Goal: Contribute content: Contribute content

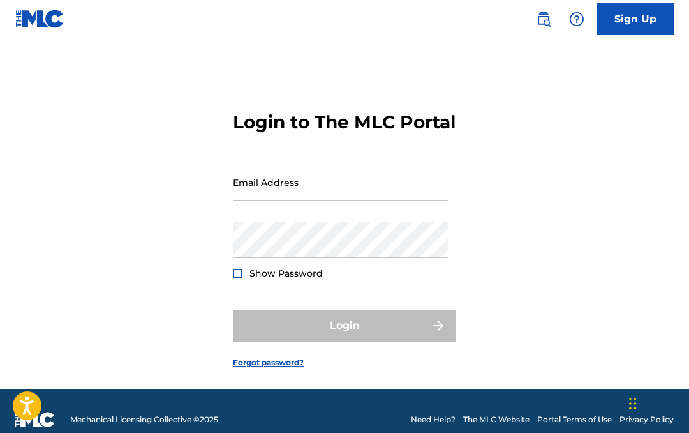
click at [266, 200] on input "Email Address" at bounding box center [341, 182] width 216 height 36
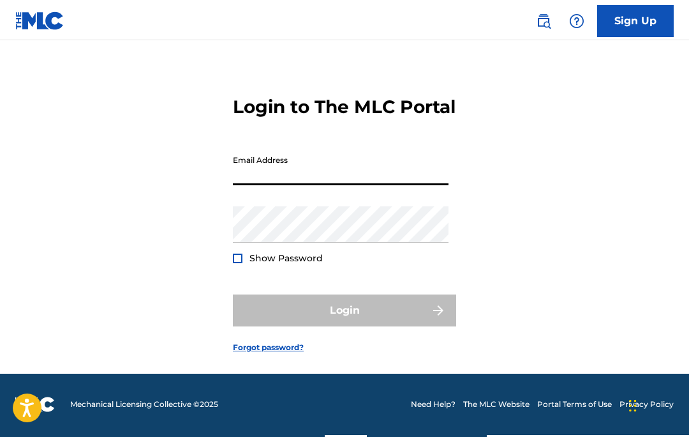
scroll to position [36, 0]
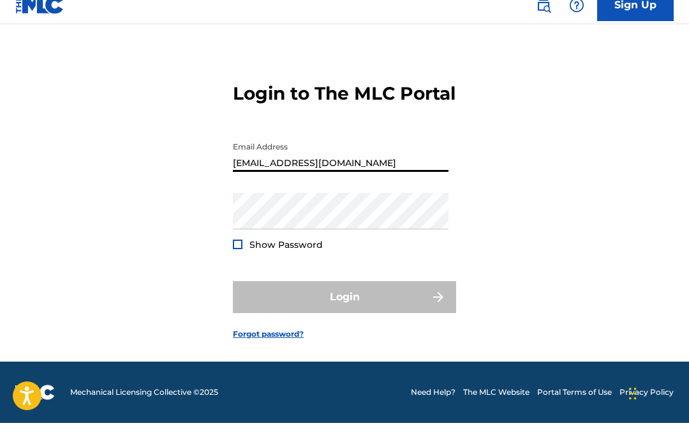
type input "[EMAIL_ADDRESS][DOMAIN_NAME]"
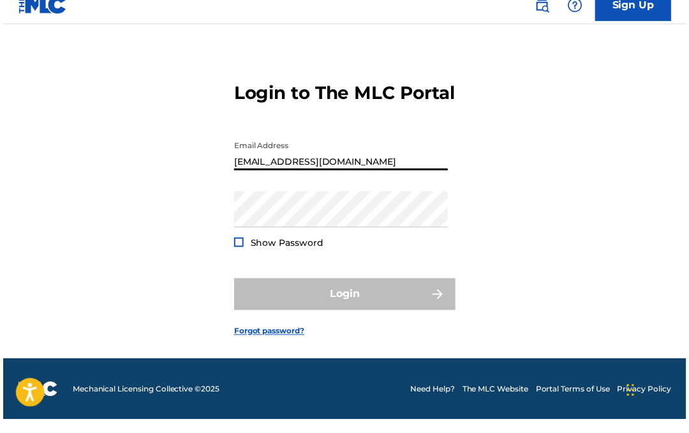
scroll to position [40, 0]
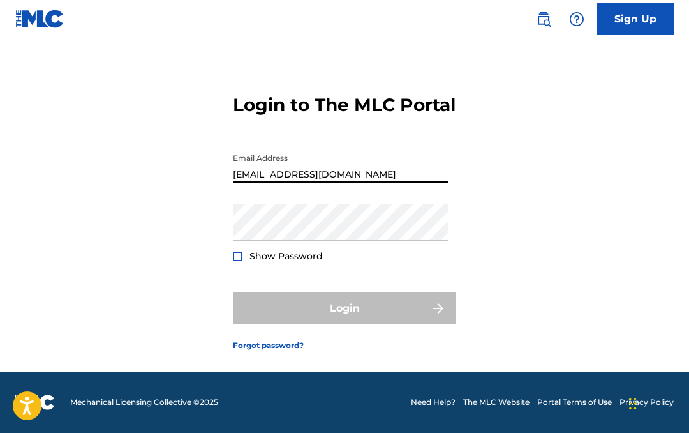
click at [269, 345] on link "Forgot password?" at bounding box center [268, 345] width 71 height 11
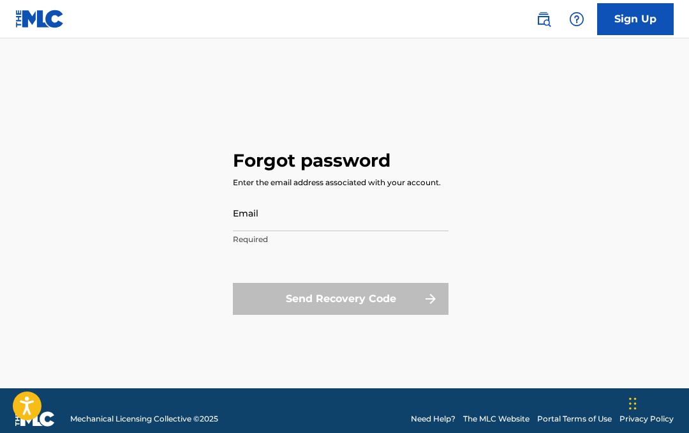
click at [251, 206] on input "Email" at bounding box center [341, 213] width 216 height 36
type input "[EMAIL_ADDRESS][DOMAIN_NAME]"
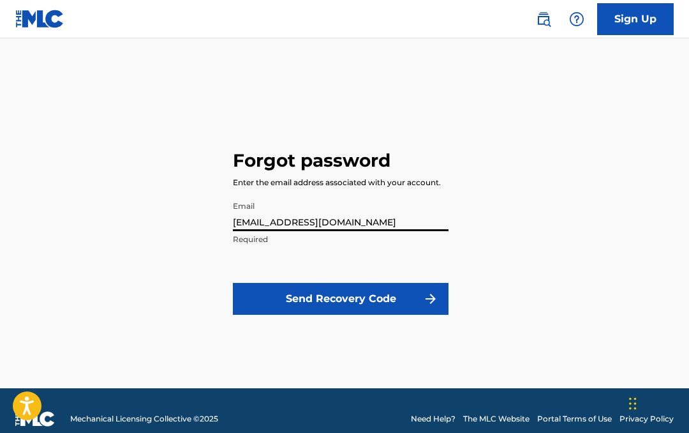
click at [285, 306] on button "Send Recovery Code" at bounding box center [341, 299] width 216 height 32
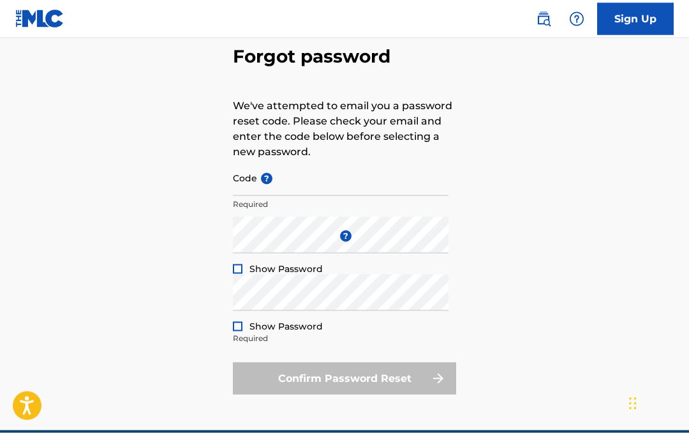
scroll to position [66, 0]
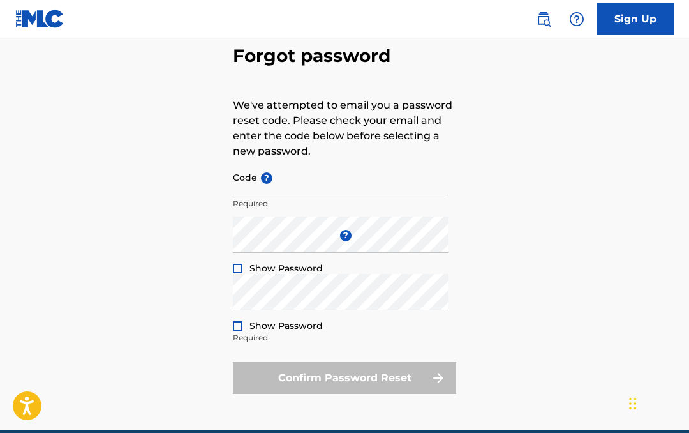
click at [260, 193] on input "Code ?" at bounding box center [341, 177] width 216 height 36
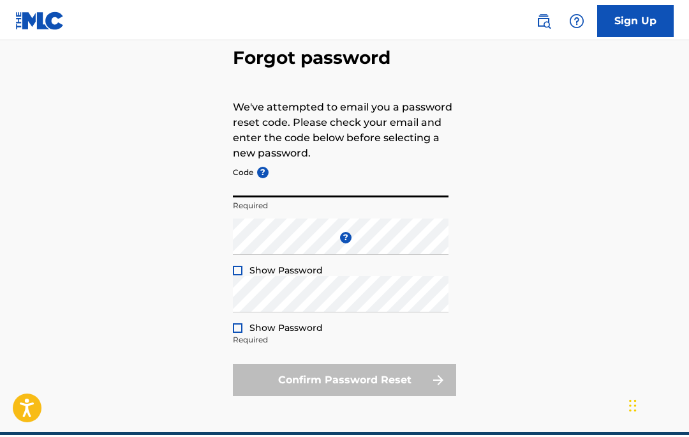
scroll to position [66, 0]
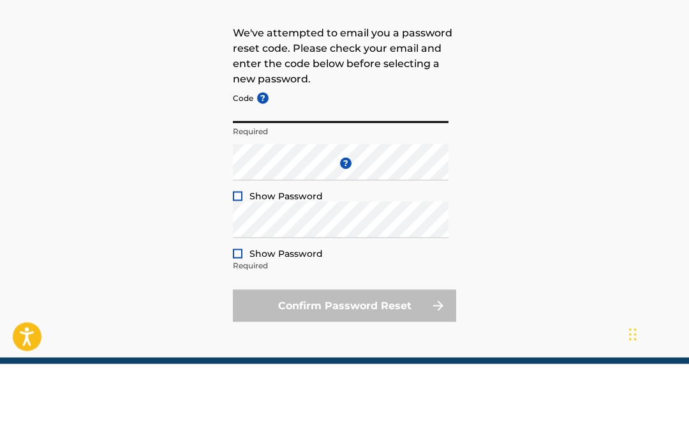
click at [261, 160] on input "Code ?" at bounding box center [341, 178] width 216 height 36
paste input "FP_8f8350c5540860b74813464ba8a5"
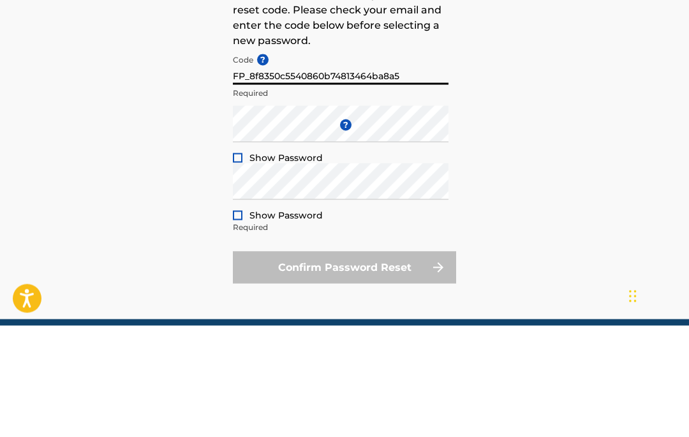
type input "FP_8f8350c5540860b74813464ba8a5"
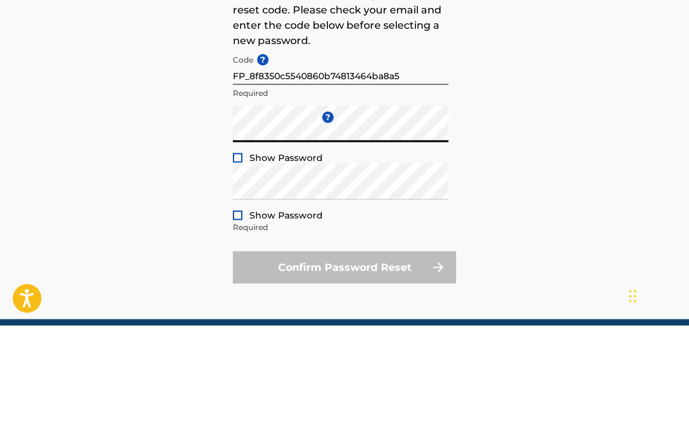
click at [242, 264] on div at bounding box center [238, 269] width 10 height 10
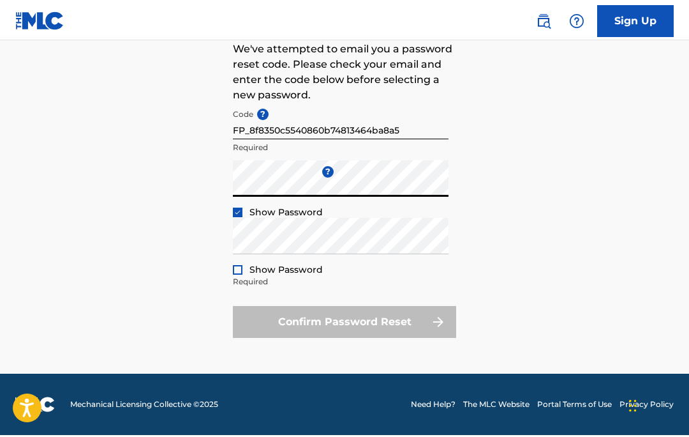
scroll to position [121, 0]
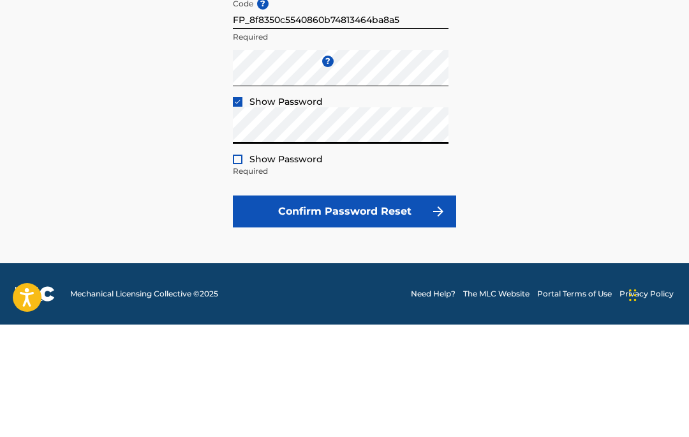
click at [238, 267] on div at bounding box center [238, 272] width 10 height 10
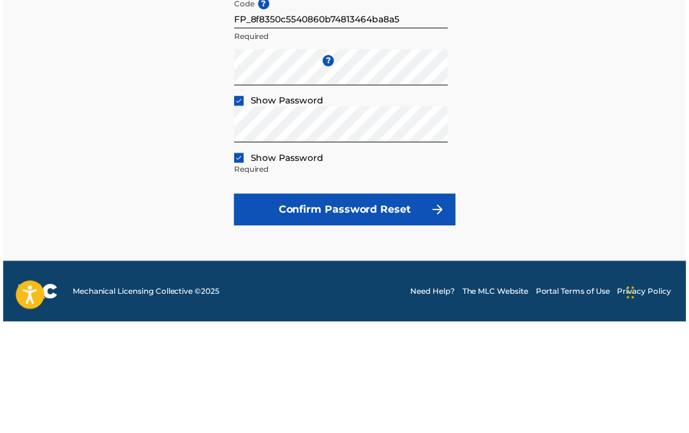
scroll to position [124, 0]
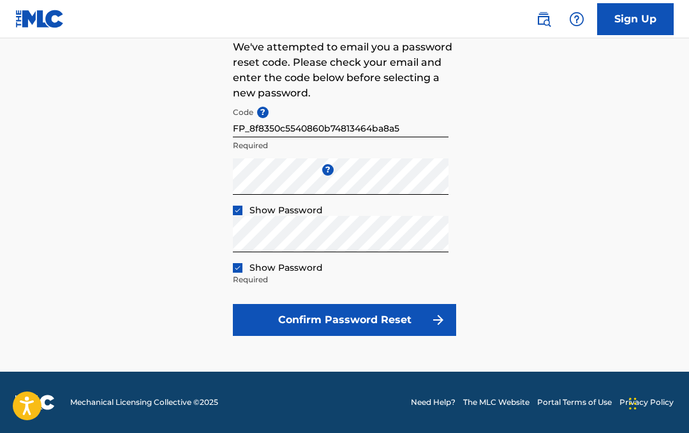
click at [352, 322] on button "Confirm Password Reset" at bounding box center [344, 320] width 223 height 32
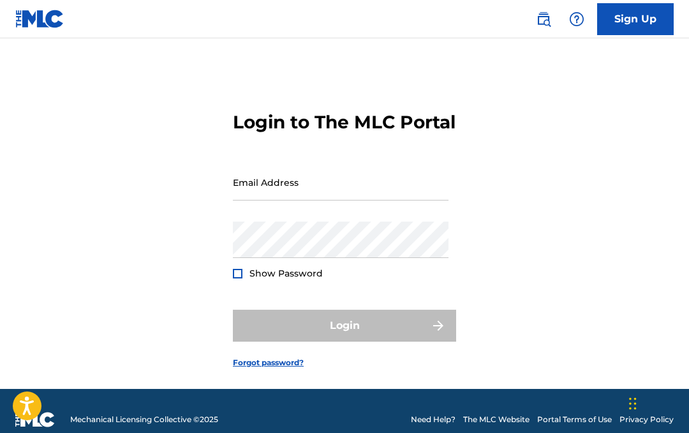
click at [264, 200] on input "Email Address" at bounding box center [341, 182] width 216 height 36
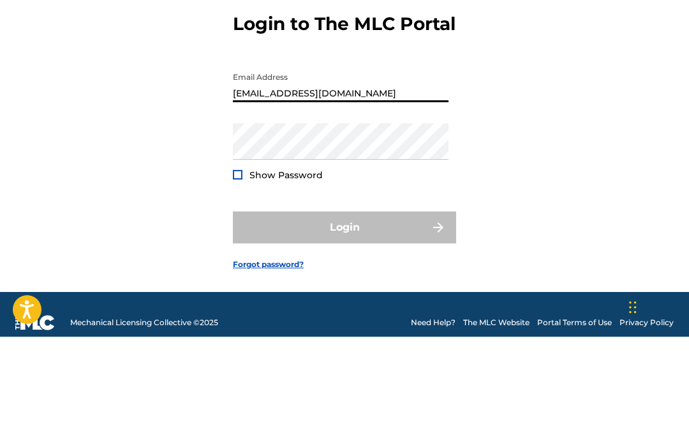
type input "[EMAIL_ADDRESS][DOMAIN_NAME]"
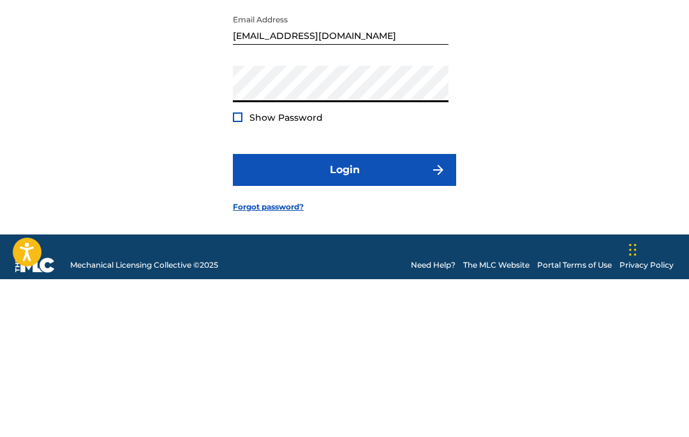
click at [236, 270] on div at bounding box center [238, 275] width 10 height 10
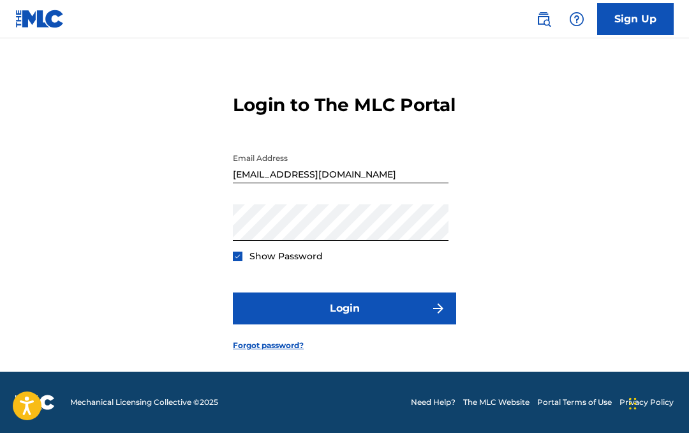
click at [353, 306] on button "Login" at bounding box center [344, 308] width 223 height 32
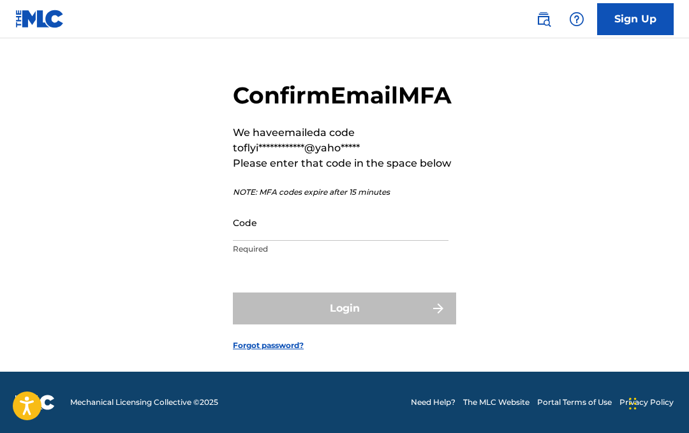
click at [271, 241] on input "Code" at bounding box center [341, 222] width 216 height 36
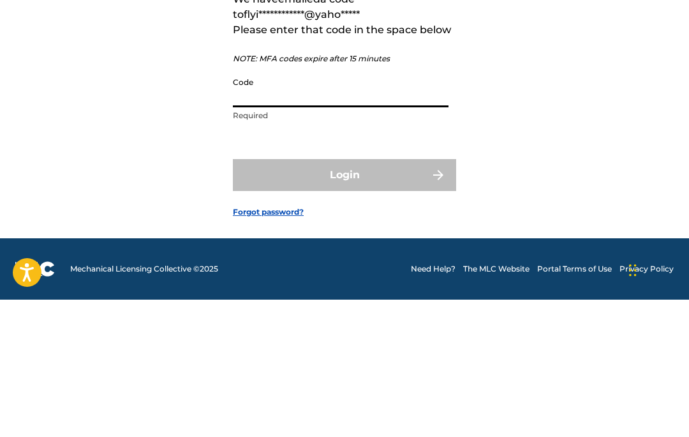
click at [262, 208] on input "Code" at bounding box center [341, 226] width 216 height 36
paste input "236242"
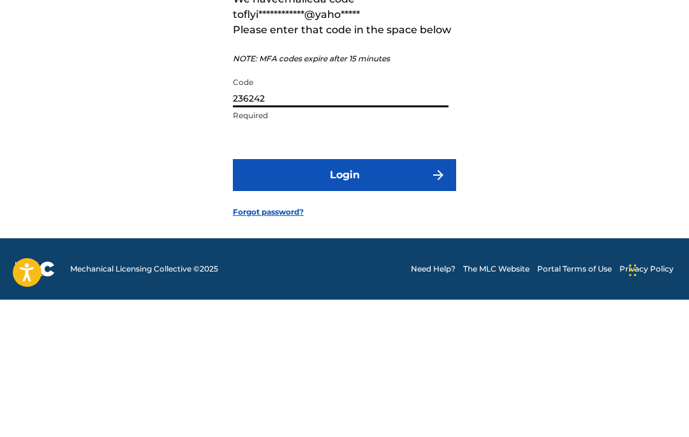
type input "236242"
click at [349, 296] on button "Login" at bounding box center [344, 312] width 223 height 32
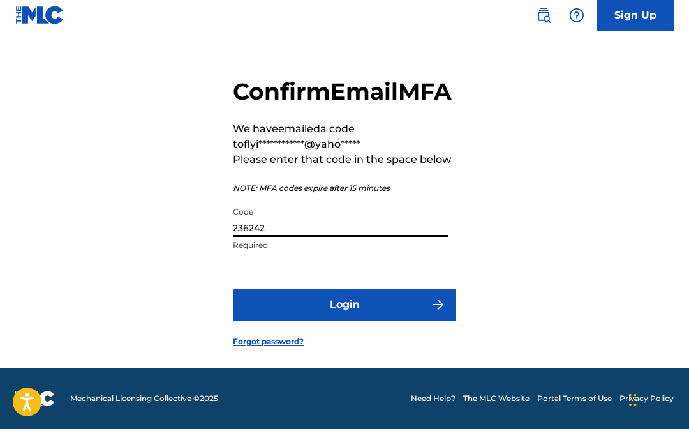
scroll to position [59, 0]
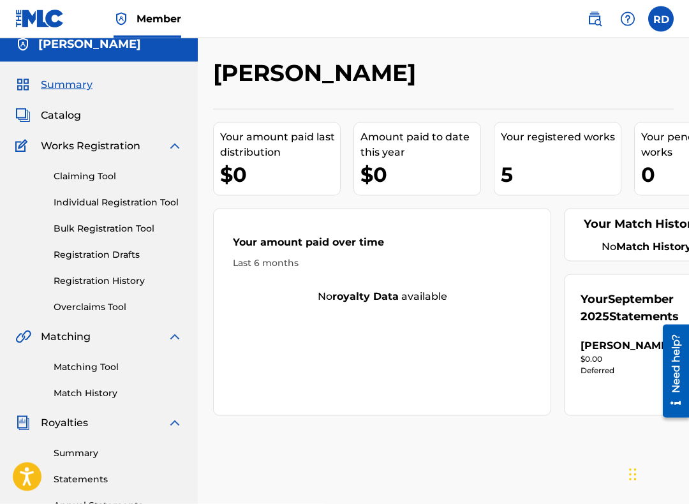
scroll to position [13, 0]
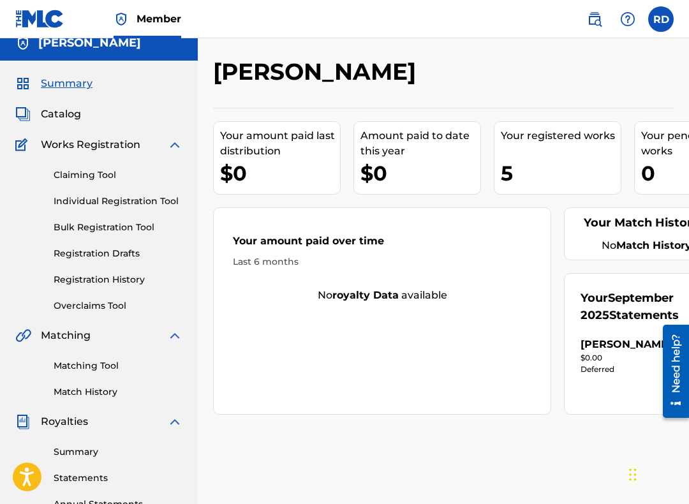
click at [518, 179] on div "5" at bounding box center [561, 173] width 120 height 29
click at [511, 180] on div "5" at bounding box center [561, 173] width 120 height 29
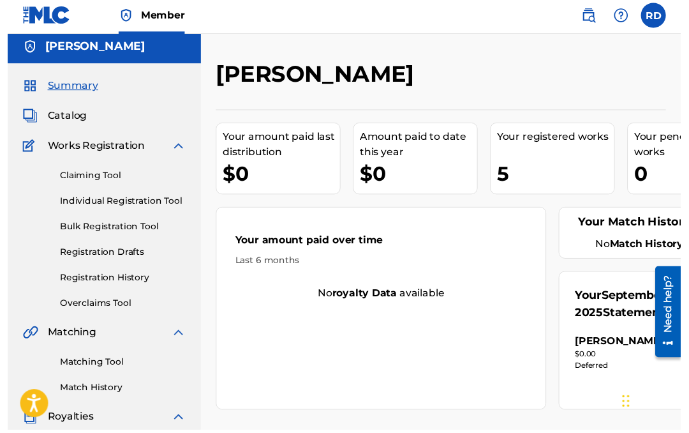
scroll to position [15, 0]
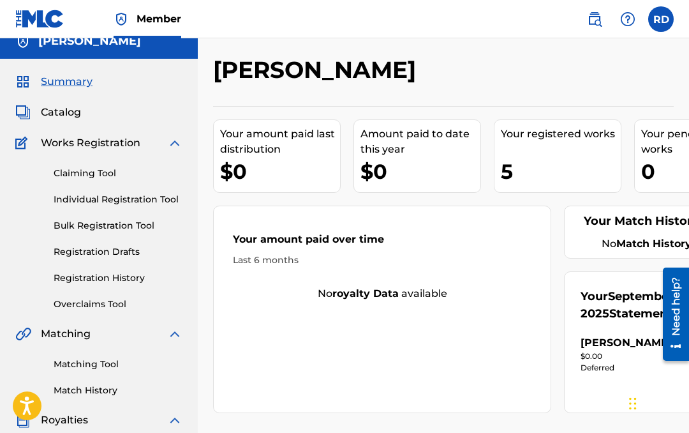
click at [61, 113] on span "Catalog" at bounding box center [61, 112] width 40 height 15
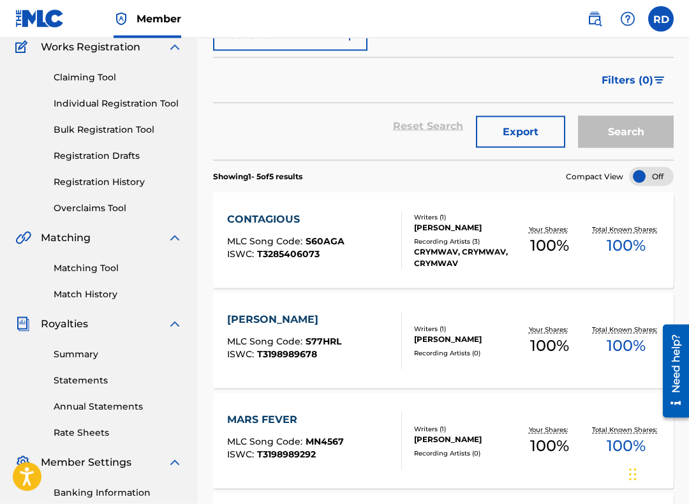
scroll to position [84, 0]
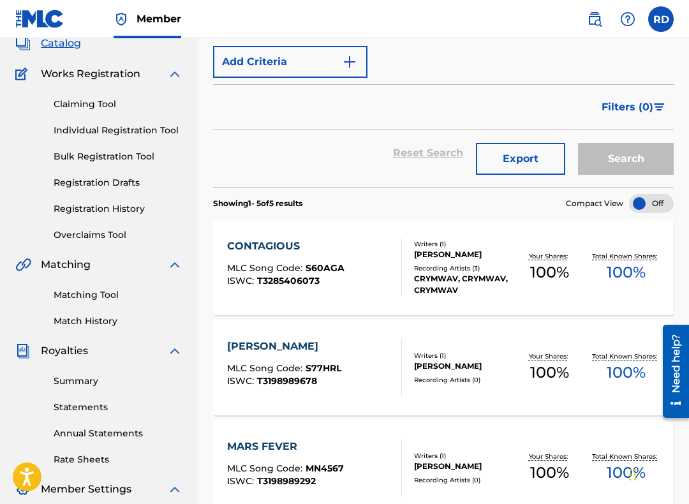
click at [453, 387] on div "[PERSON_NAME] MLC Song Code : S77HRL ISWC : T3198989678 Writers ( 1 ) [PERSON_N…" at bounding box center [443, 368] width 461 height 96
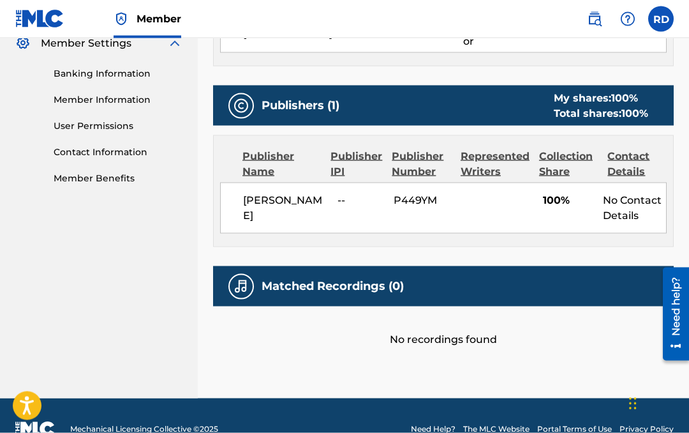
scroll to position [523, 0]
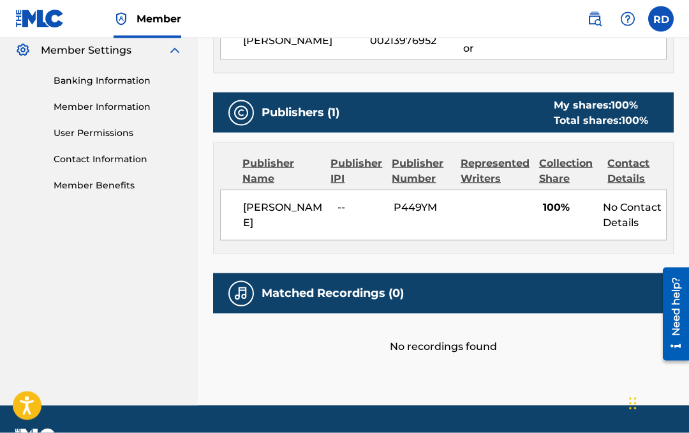
click at [382, 298] on h5 "Matched Recordings (0)" at bounding box center [333, 293] width 142 height 15
click at [248, 286] on img at bounding box center [241, 293] width 15 height 15
click at [253, 290] on div at bounding box center [242, 294] width 26 height 26
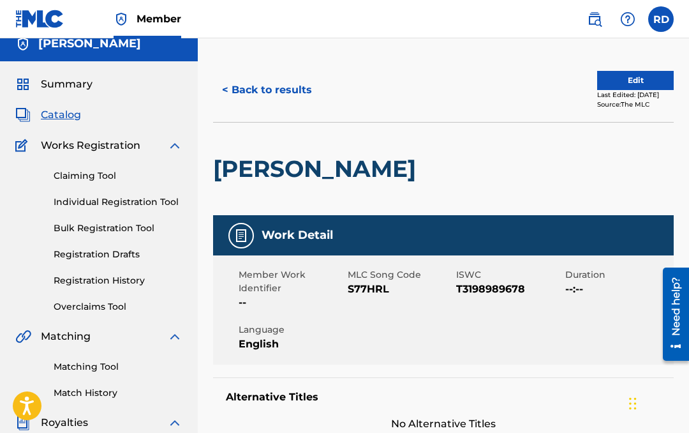
scroll to position [11, 0]
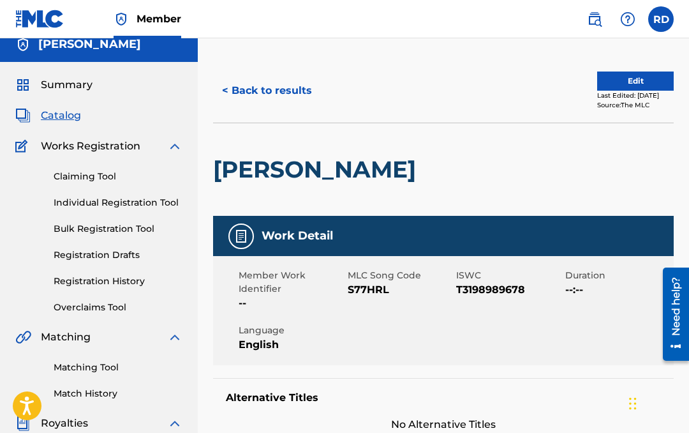
click at [638, 79] on button "Edit" at bounding box center [635, 80] width 77 height 19
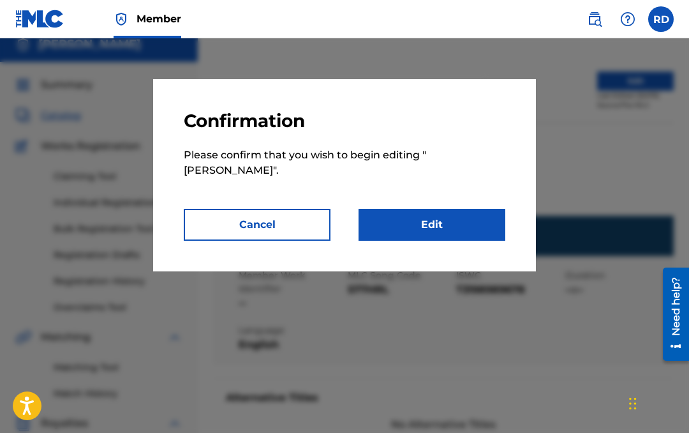
click at [441, 209] on link "Edit" at bounding box center [432, 225] width 147 height 32
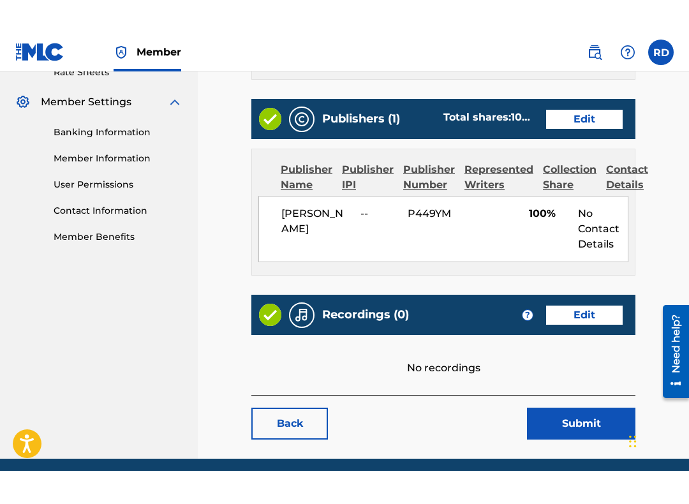
scroll to position [486, 0]
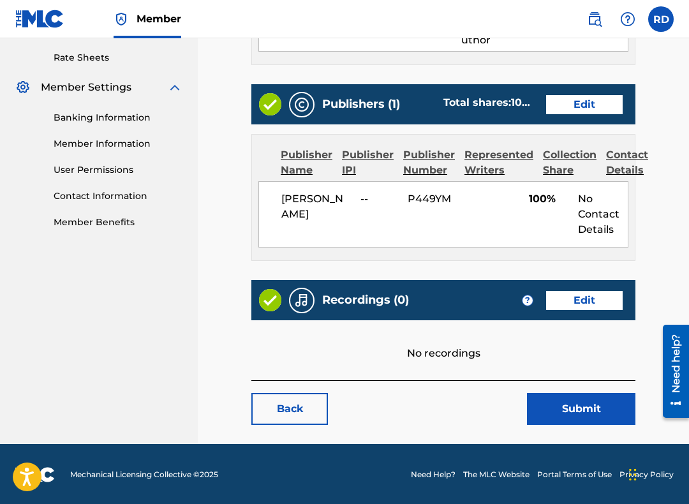
click at [583, 299] on link "Edit" at bounding box center [584, 300] width 77 height 19
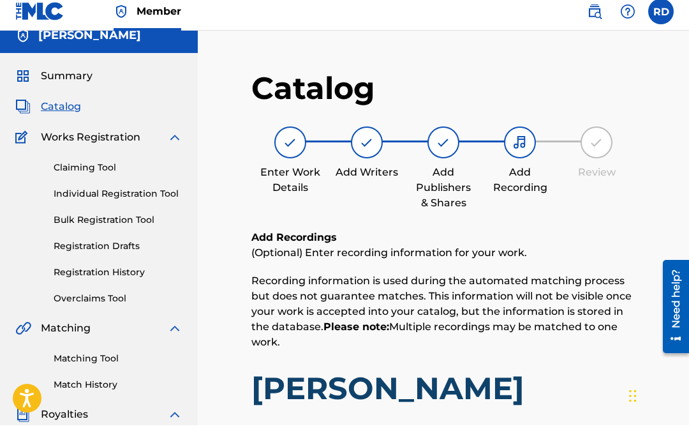
scroll to position [20, 0]
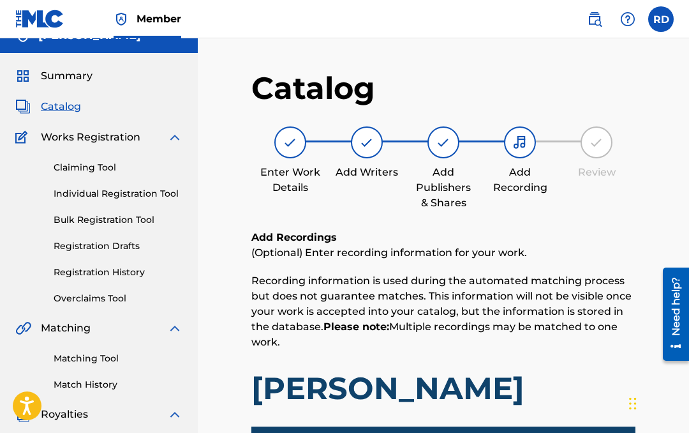
click at [87, 165] on link "Claiming Tool" at bounding box center [118, 167] width 129 height 13
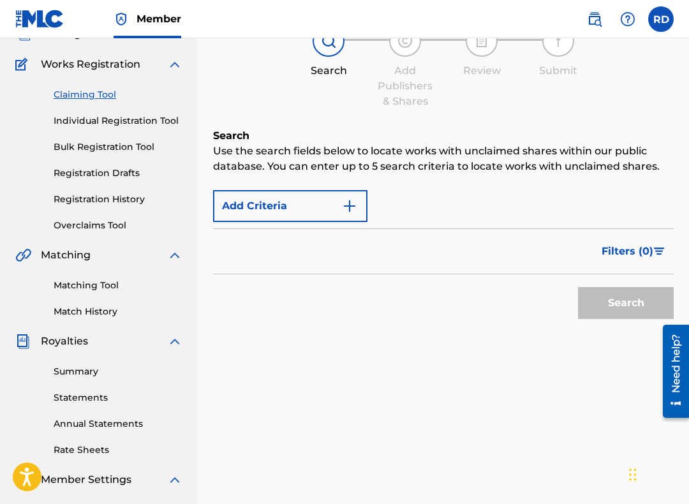
scroll to position [97, 0]
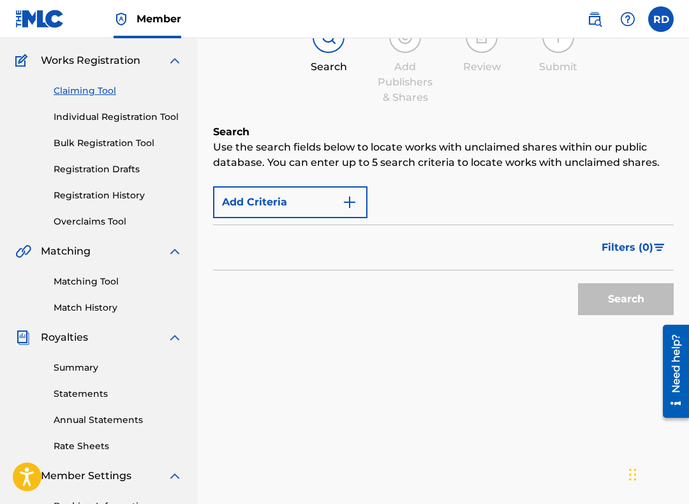
click at [260, 204] on button "Add Criteria" at bounding box center [290, 202] width 154 height 32
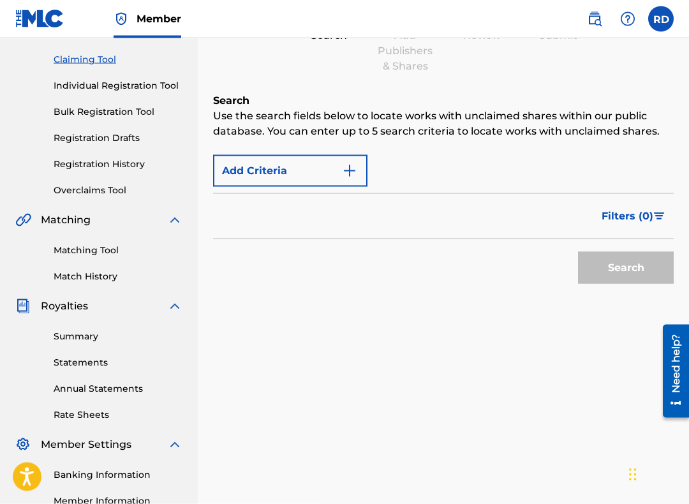
scroll to position [129, 0]
click at [343, 171] on img "Search Form" at bounding box center [349, 170] width 15 height 15
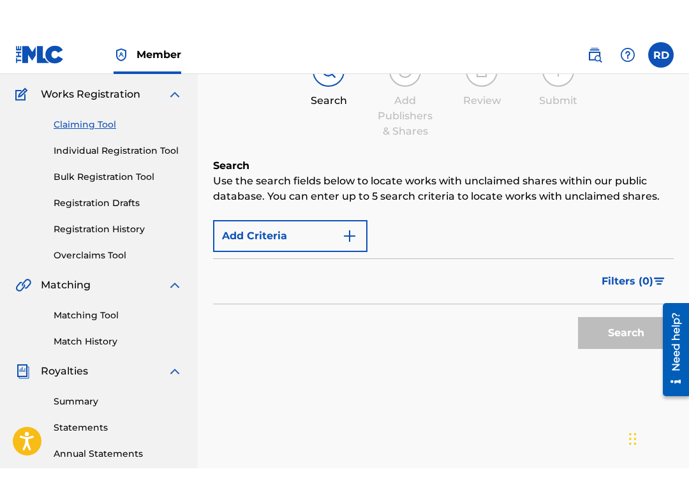
scroll to position [0, 0]
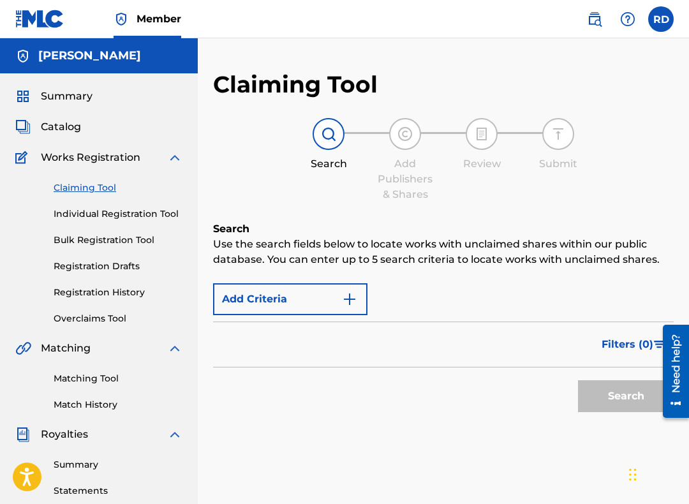
click at [357, 292] on img "Search Form" at bounding box center [349, 299] width 15 height 15
click at [252, 349] on div "Filters ( 0 )" at bounding box center [443, 345] width 461 height 46
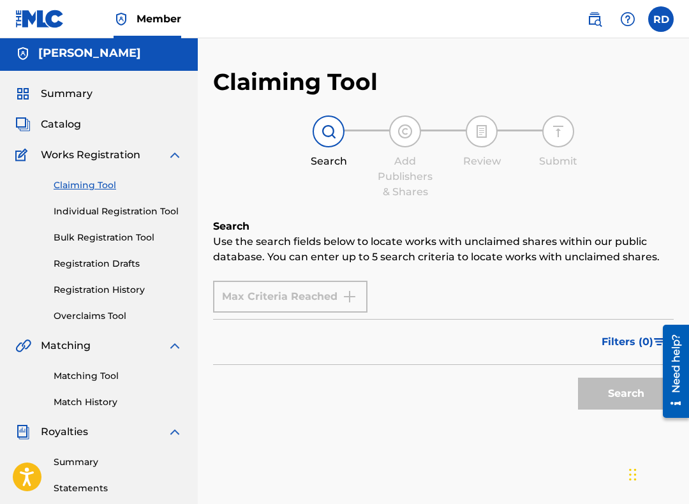
scroll to position [2, 0]
click at [89, 187] on link "Claiming Tool" at bounding box center [118, 185] width 129 height 13
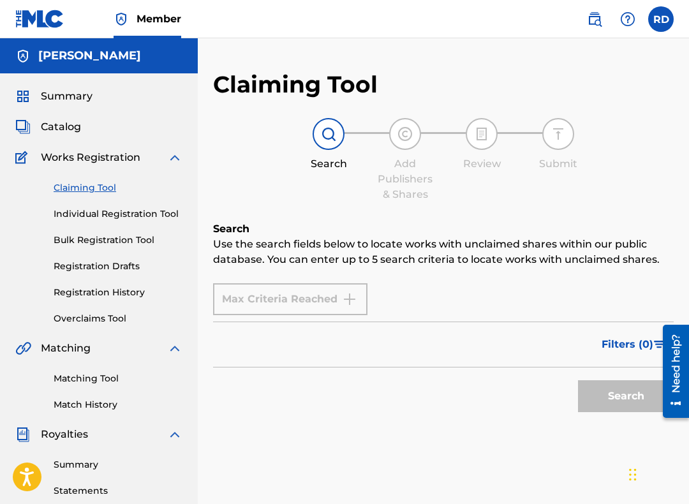
click at [322, 133] on img at bounding box center [328, 133] width 15 height 15
click at [273, 311] on div "Max Criteria Reached" at bounding box center [290, 299] width 154 height 32
click at [352, 311] on div "Max Criteria Reached" at bounding box center [290, 299] width 154 height 32
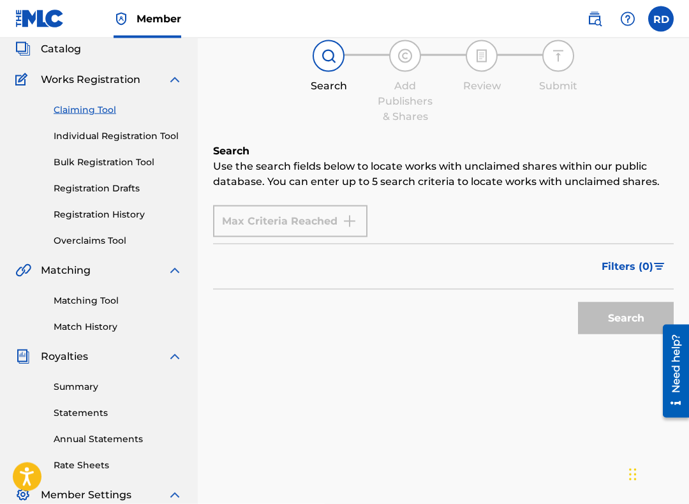
scroll to position [79, 0]
click at [634, 320] on div "Search" at bounding box center [623, 314] width 102 height 51
click at [654, 274] on button "Filters ( 0 )" at bounding box center [634, 266] width 80 height 32
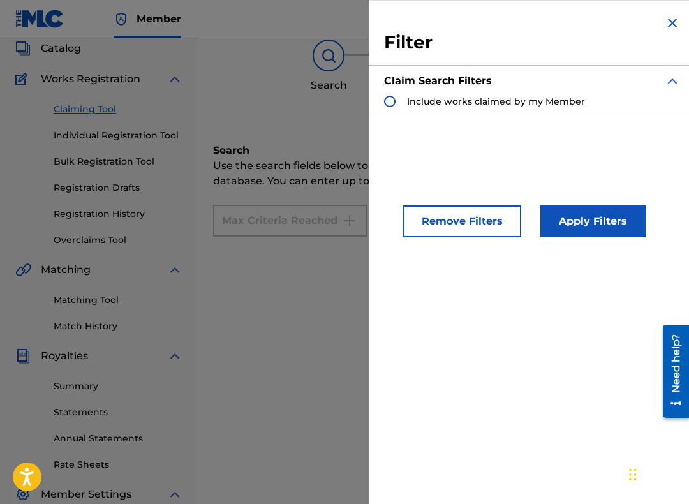
click at [538, 338] on div "Filter Claim Search Filters Include works claimed by my Member Remove Filters A…" at bounding box center [532, 252] width 327 height 504
click at [666, 21] on img "Search Form" at bounding box center [672, 22] width 15 height 15
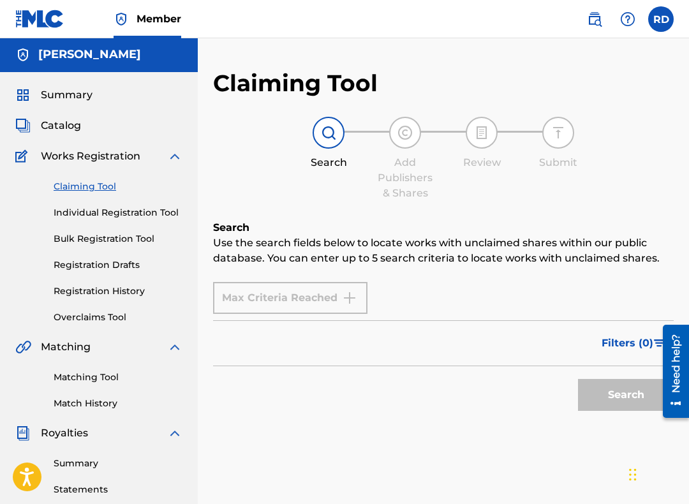
scroll to position [0, 0]
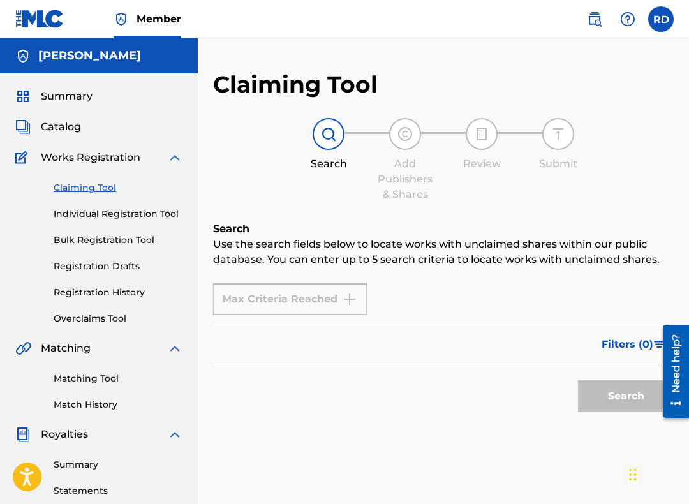
click at [61, 130] on span "Catalog" at bounding box center [61, 126] width 40 height 15
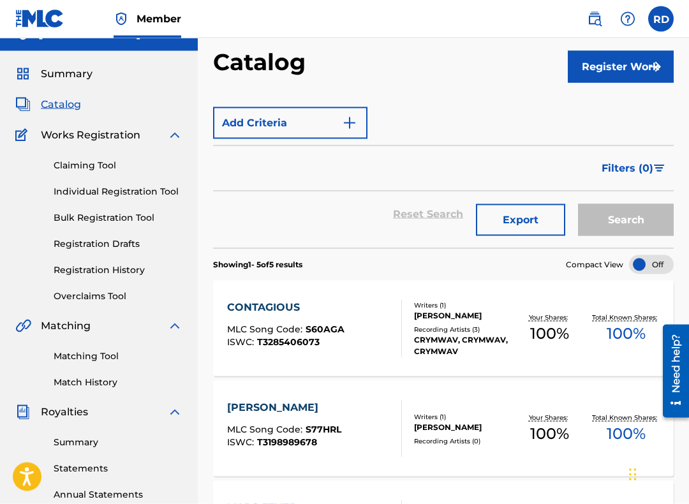
scroll to position [23, 0]
click at [352, 124] on img "Search Form" at bounding box center [349, 122] width 15 height 15
click at [346, 116] on img "Search Form" at bounding box center [349, 122] width 15 height 15
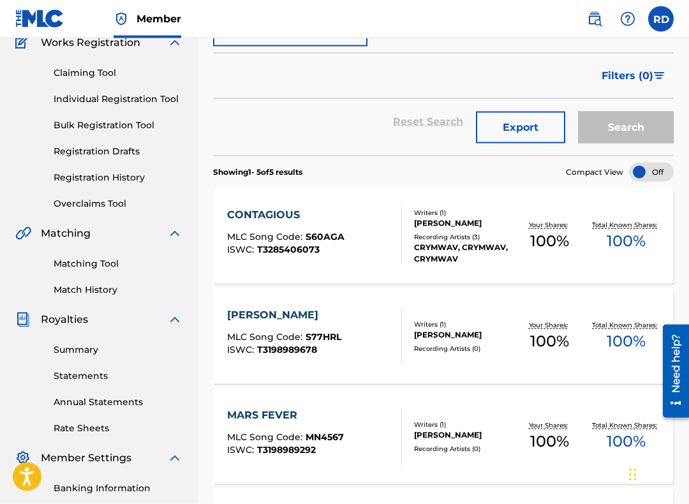
scroll to position [116, 0]
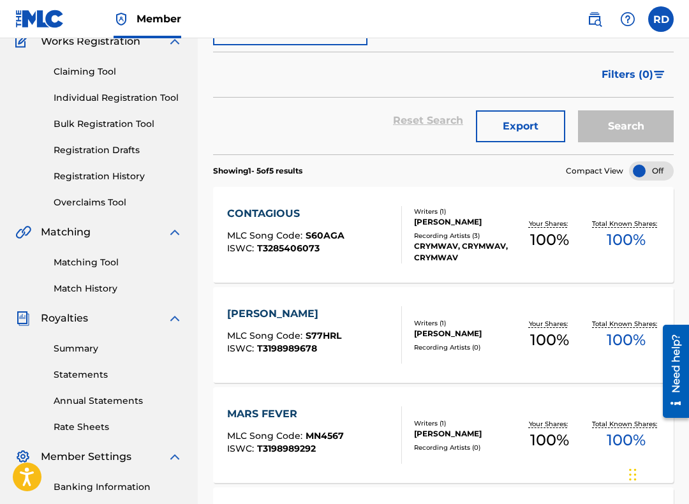
click at [343, 239] on div "CONTAGIOUS MLC Song Code : S60AGA ISWC : T3285406073" at bounding box center [314, 234] width 175 height 57
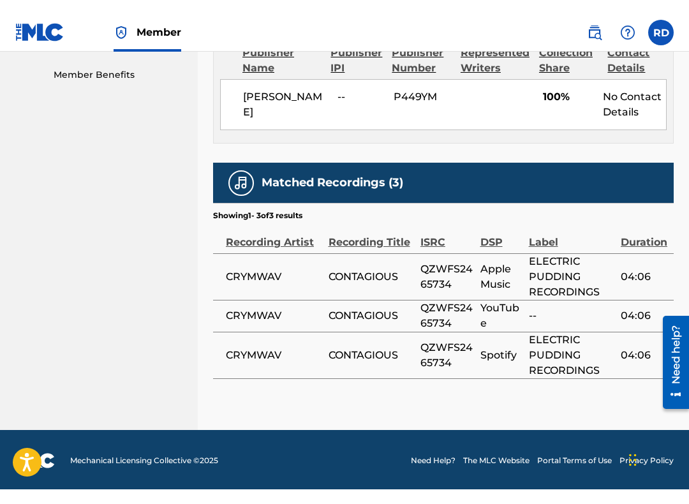
scroll to position [619, 0]
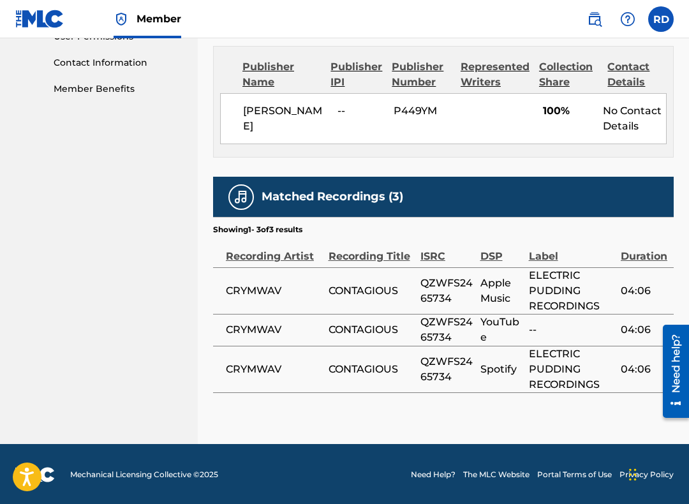
click at [356, 326] on span "CONTAGIOUS" at bounding box center [372, 329] width 86 height 15
click at [243, 327] on span "CRYMWAV" at bounding box center [274, 329] width 96 height 15
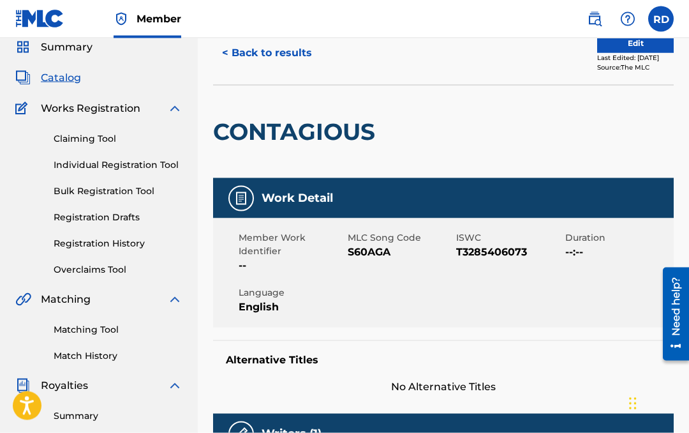
scroll to position [0, 0]
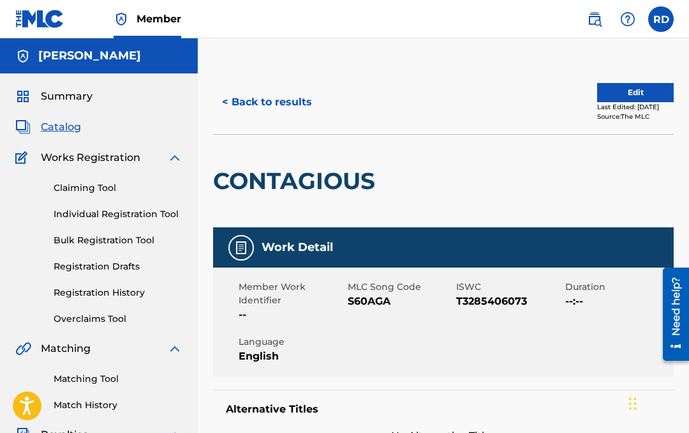
click at [67, 130] on span "Catalog" at bounding box center [61, 126] width 40 height 15
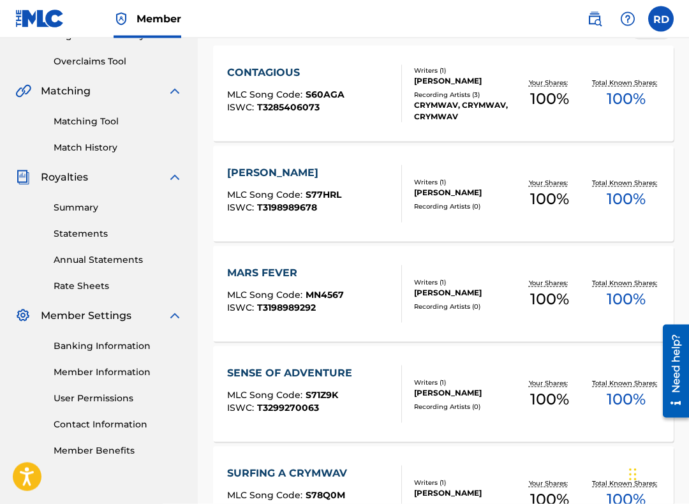
scroll to position [258, 0]
click at [349, 398] on div "MLC Song Code : S71Z9K" at bounding box center [292, 396] width 131 height 13
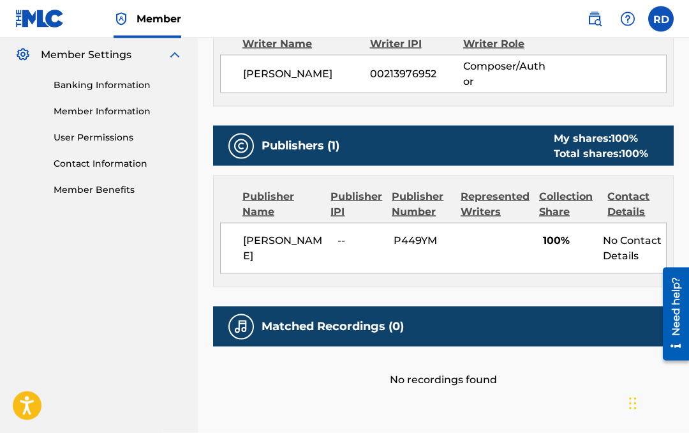
scroll to position [584, 0]
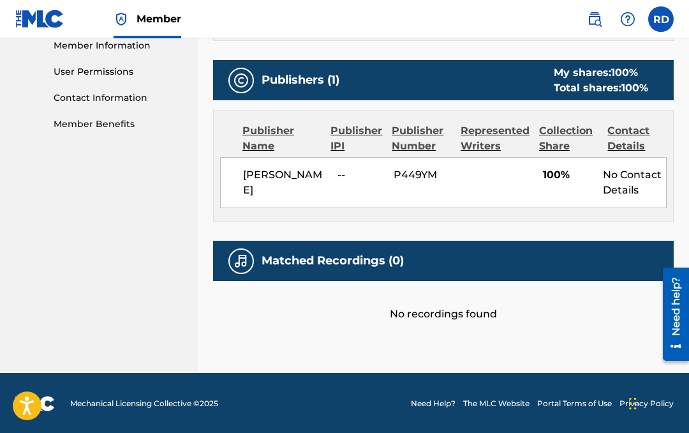
click at [449, 265] on div "Matched Recordings (0)" at bounding box center [443, 261] width 461 height 40
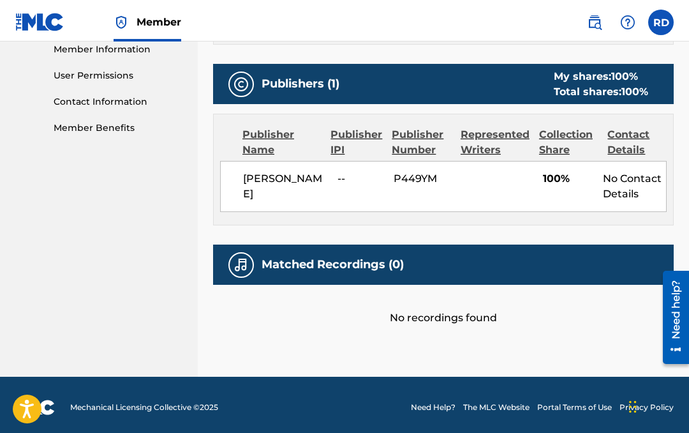
click at [243, 269] on img at bounding box center [241, 261] width 15 height 15
click at [224, 276] on div "Matched Recordings (0)" at bounding box center [443, 261] width 461 height 40
click at [475, 280] on div "Matched Recordings (0)" at bounding box center [443, 261] width 461 height 40
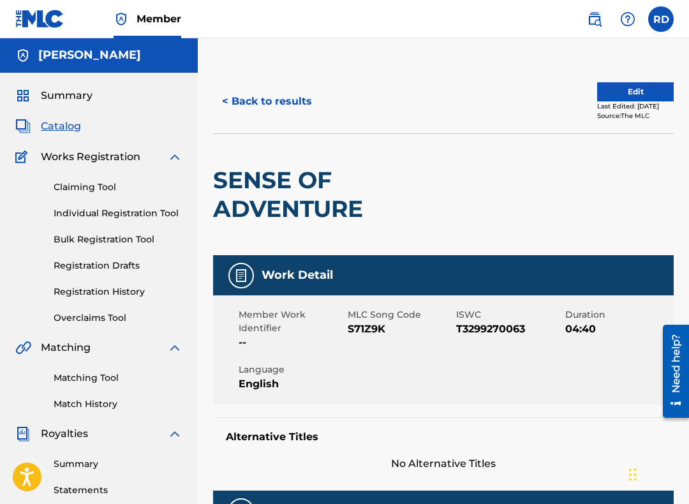
scroll to position [6, 0]
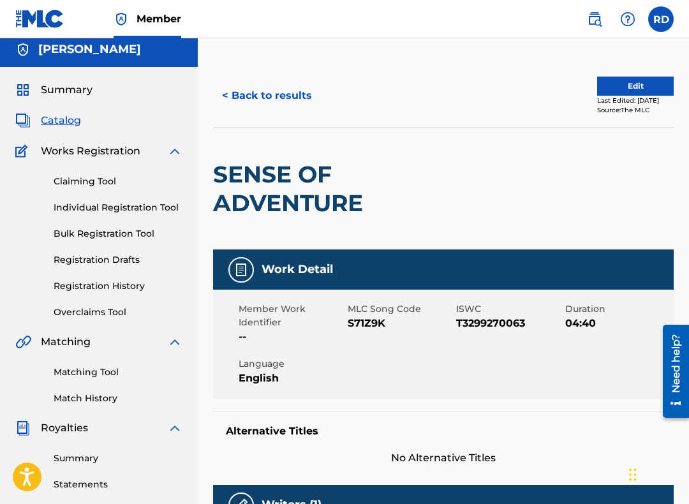
click at [644, 89] on button "Edit" at bounding box center [635, 86] width 77 height 19
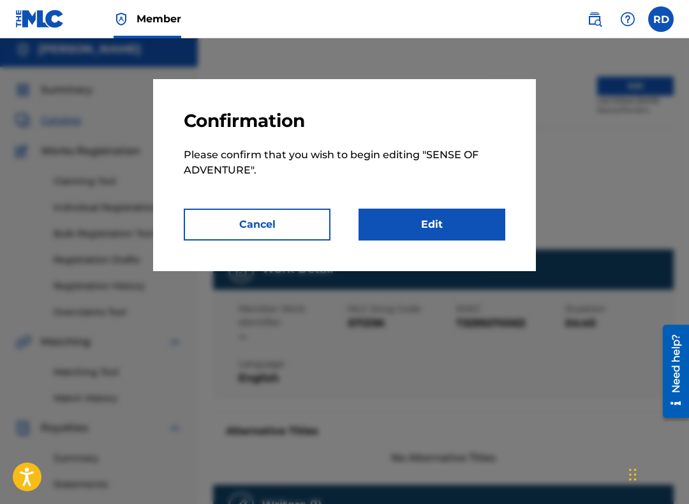
click at [442, 230] on link "Edit" at bounding box center [432, 225] width 147 height 32
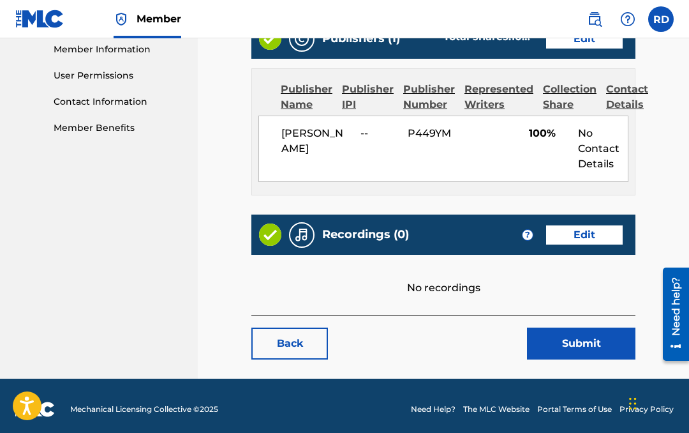
scroll to position [586, 0]
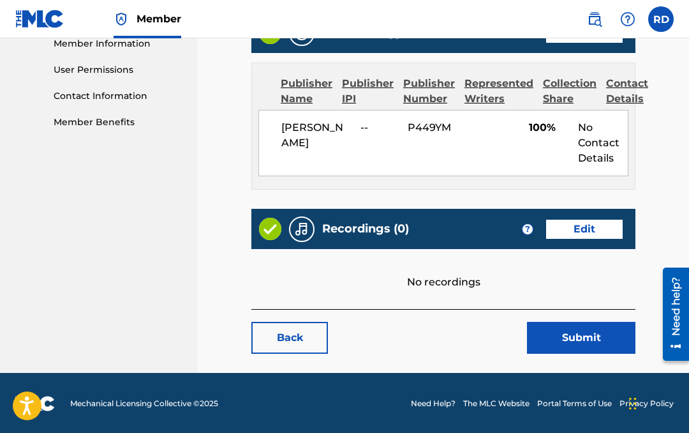
click at [585, 234] on link "Edit" at bounding box center [584, 229] width 77 height 19
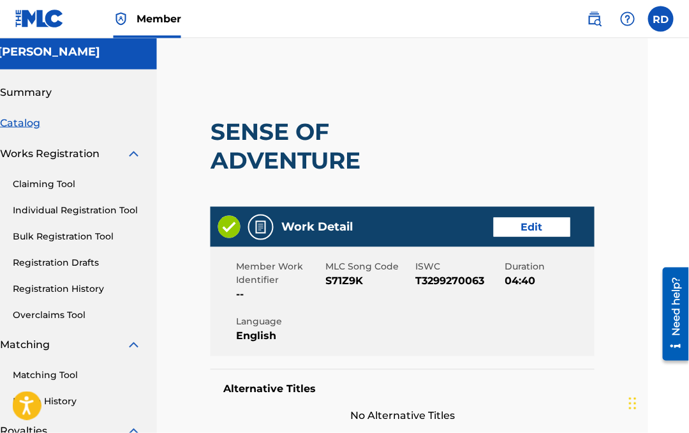
scroll to position [0, 41]
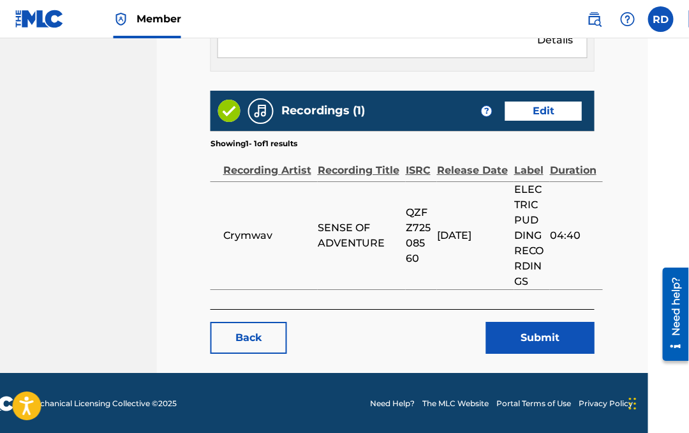
click at [556, 336] on button "Submit" at bounding box center [540, 338] width 109 height 32
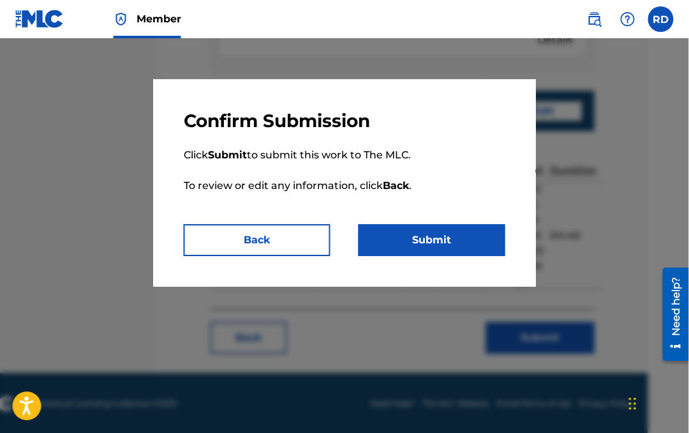
scroll to position [704, 41]
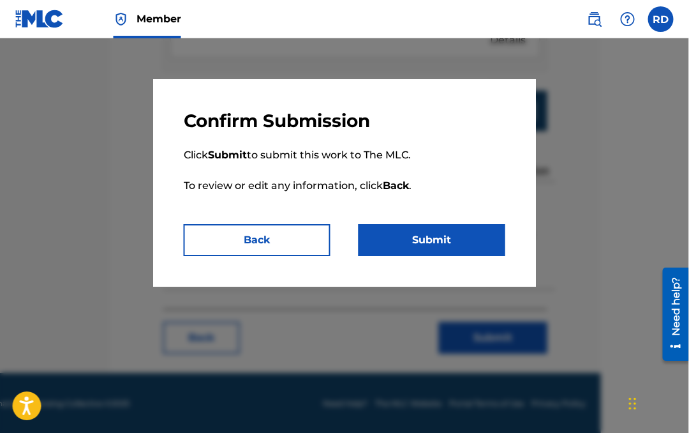
click at [261, 241] on button "Back" at bounding box center [257, 240] width 147 height 32
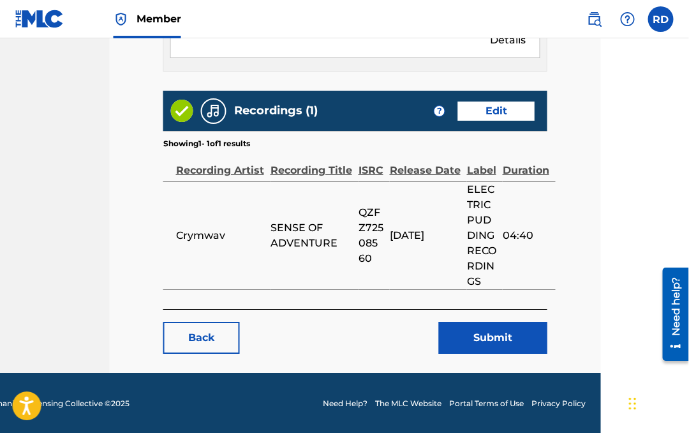
scroll to position [704, 89]
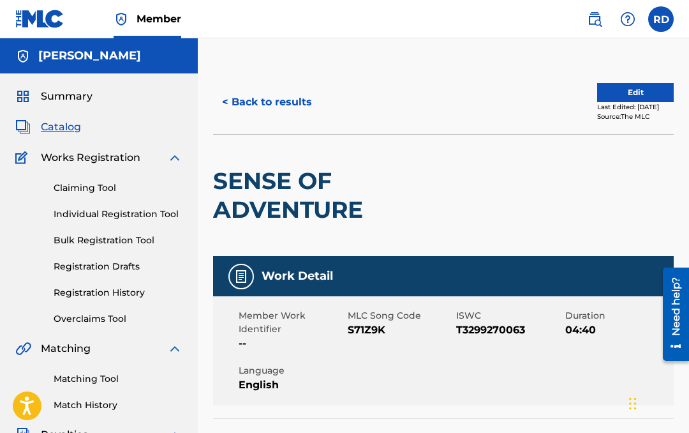
click at [66, 133] on span "Catalog" at bounding box center [61, 126] width 40 height 15
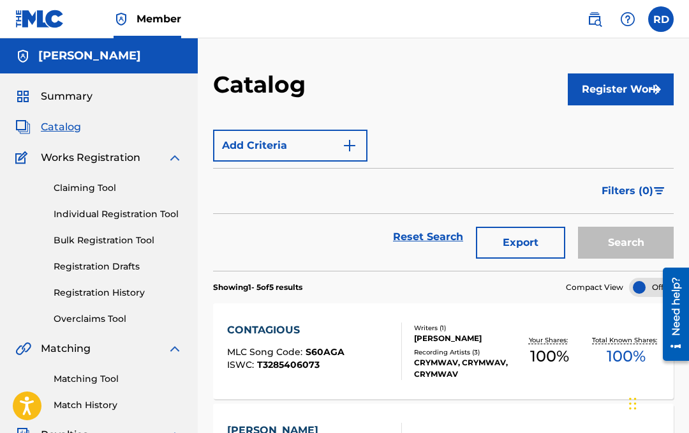
click at [634, 89] on button "Register Work" at bounding box center [621, 89] width 106 height 32
click at [608, 133] on link "Individual" at bounding box center [621, 131] width 106 height 31
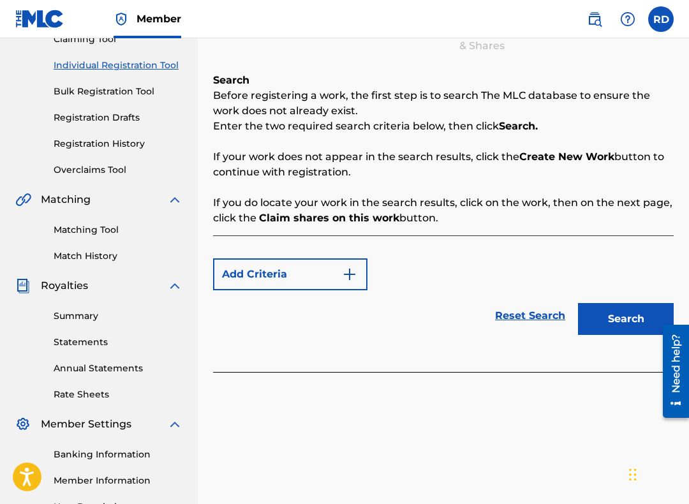
scroll to position [149, 0]
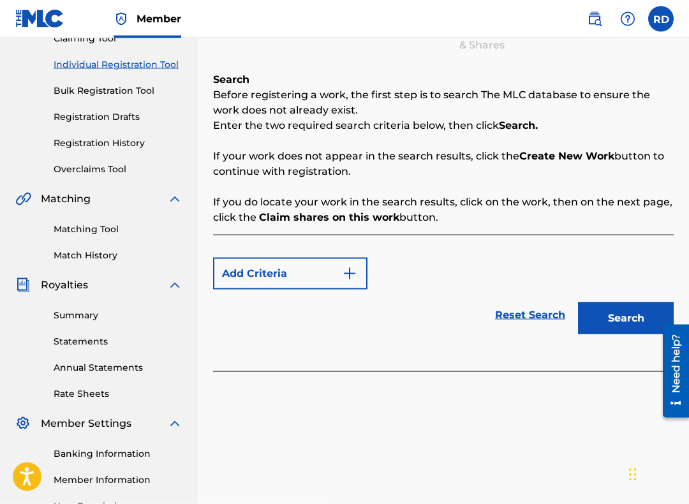
click at [350, 271] on img "Search Form" at bounding box center [349, 273] width 15 height 15
click at [633, 310] on button "Search" at bounding box center [626, 319] width 96 height 32
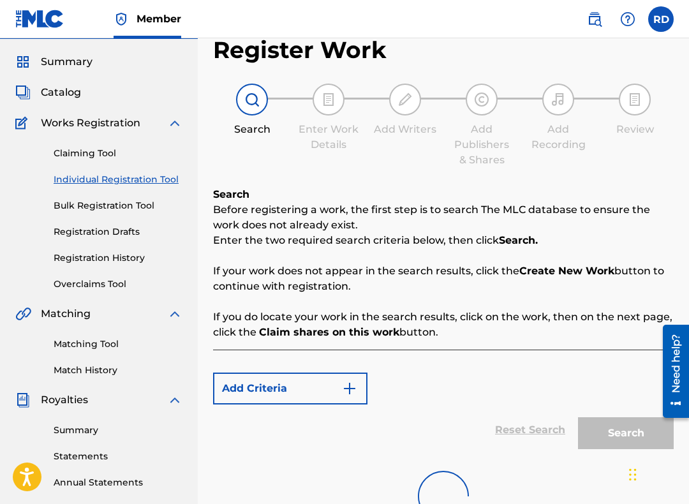
scroll to position [109, 0]
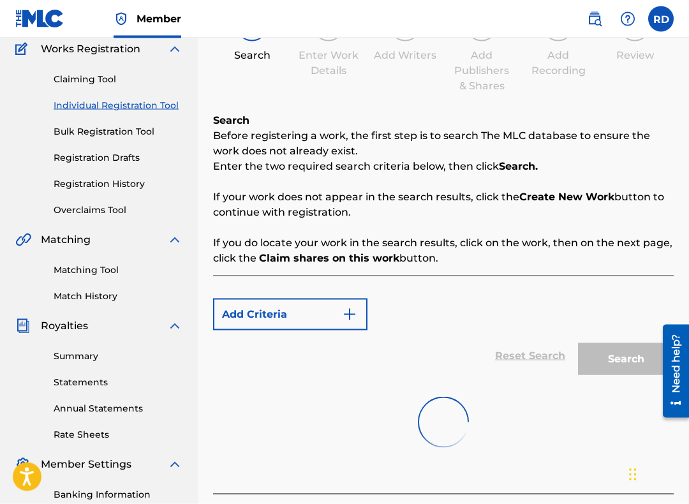
click at [345, 321] on img "Search Form" at bounding box center [349, 314] width 15 height 15
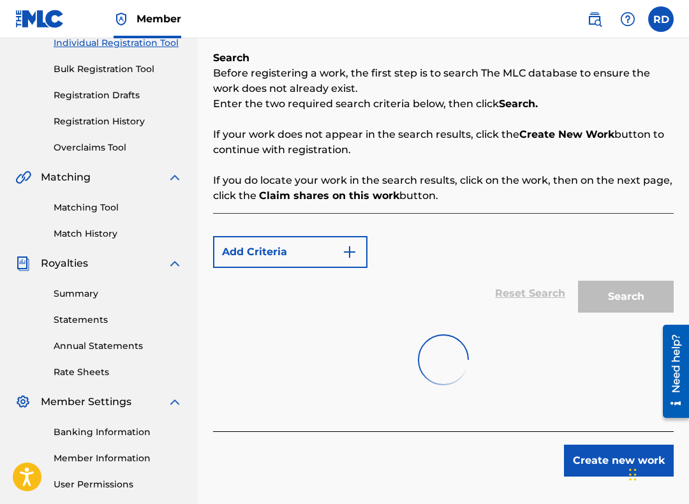
scroll to position [195, 0]
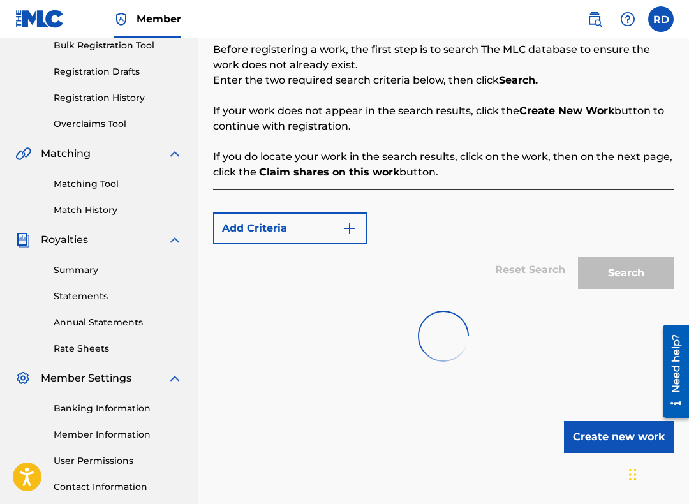
click at [295, 396] on div "Add Criteria Reset Search Search" at bounding box center [443, 299] width 461 height 218
click at [294, 409] on div "Create new work" at bounding box center [443, 430] width 461 height 45
click at [537, 273] on div "Reset Search Search" at bounding box center [443, 269] width 461 height 51
click at [613, 432] on button "Create new work" at bounding box center [619, 437] width 110 height 32
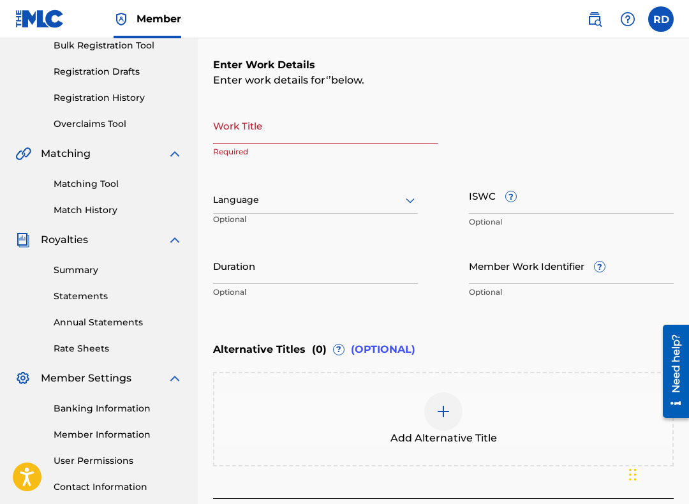
click at [250, 130] on input "Work Title" at bounding box center [325, 125] width 225 height 36
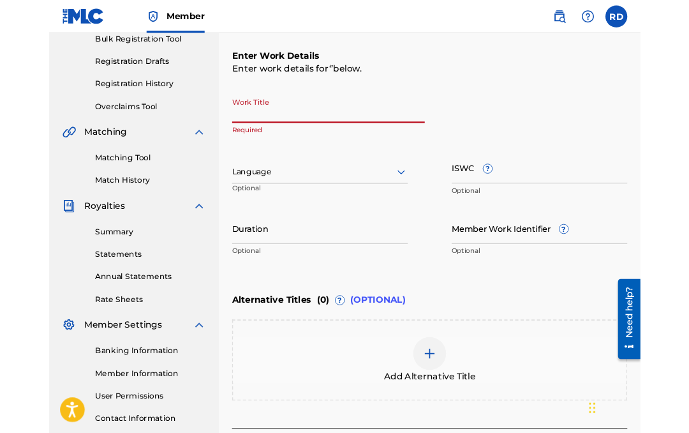
scroll to position [194, 0]
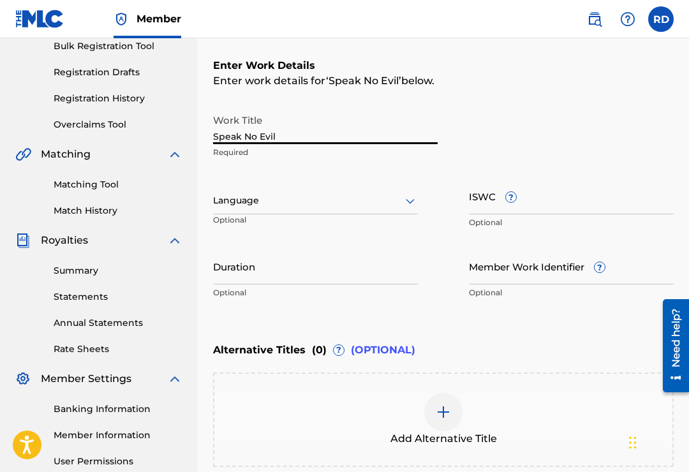
type input "Speak No Evil"
click at [513, 207] on input "ISWC ?" at bounding box center [571, 196] width 205 height 36
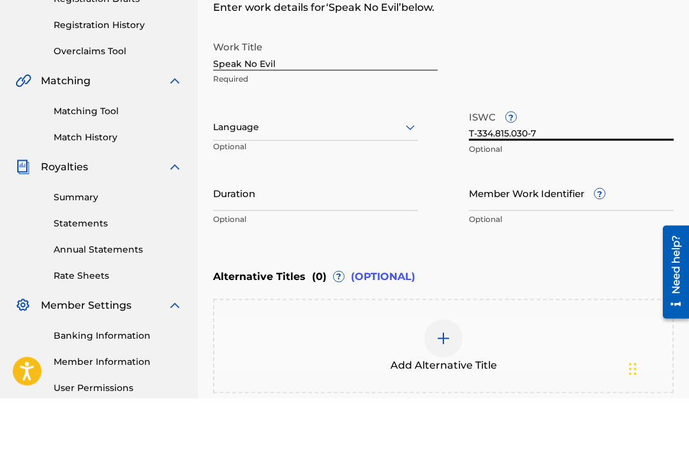
type input "T-334.815.030-7"
click at [251, 248] on input "Duration" at bounding box center [315, 266] width 205 height 36
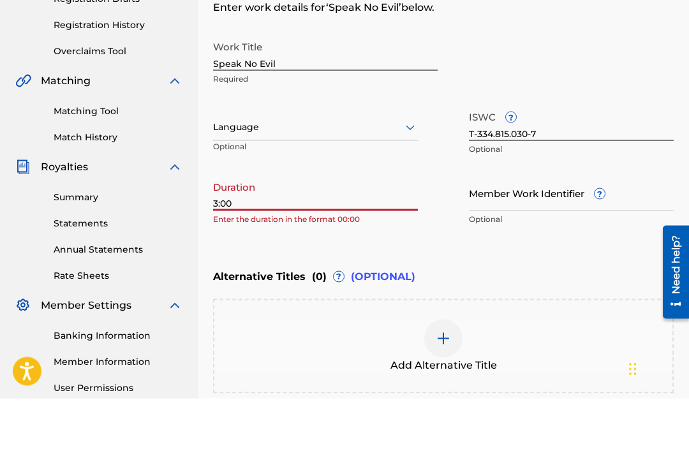
click at [601, 262] on span "?" at bounding box center [600, 267] width 10 height 10
click at [601, 248] on input "Member Work Identifier ?" at bounding box center [571, 266] width 205 height 36
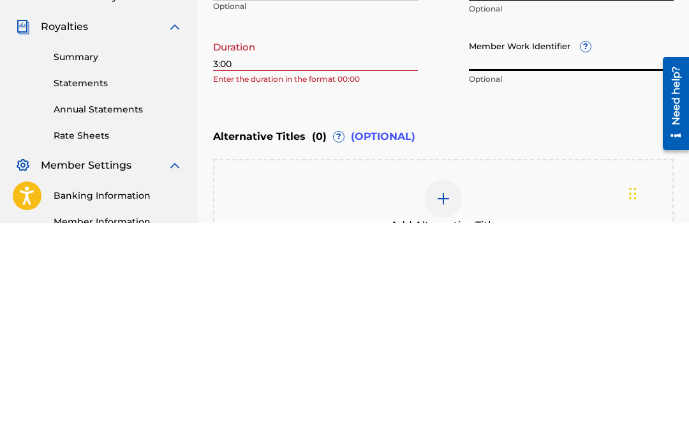
click at [530, 336] on div "Alternative Titles ( 0 ) ? (OPTIONAL)" at bounding box center [443, 350] width 461 height 28
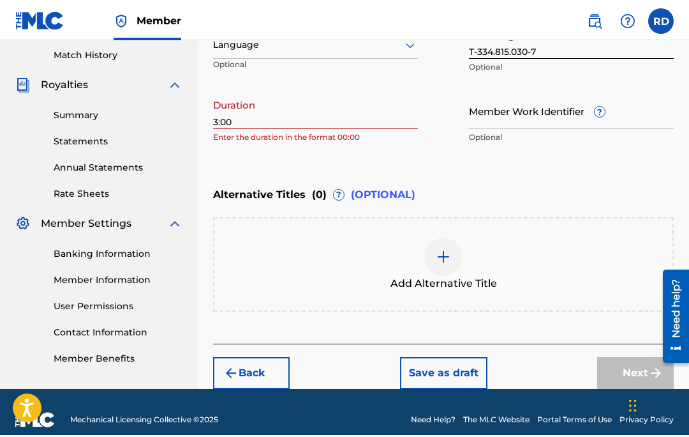
scroll to position [319, 0]
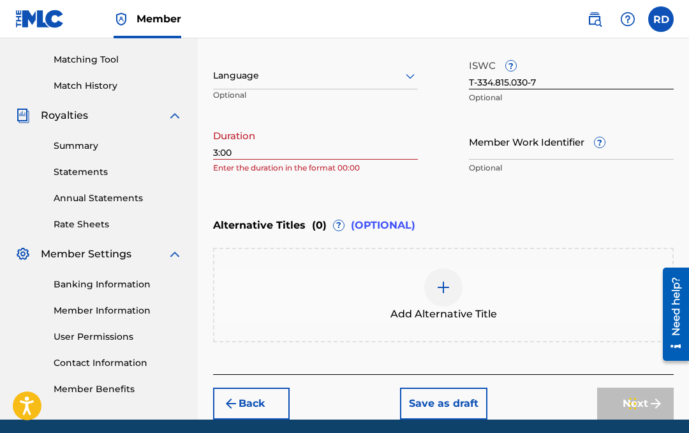
click at [265, 158] on input "3:00" at bounding box center [315, 141] width 205 height 36
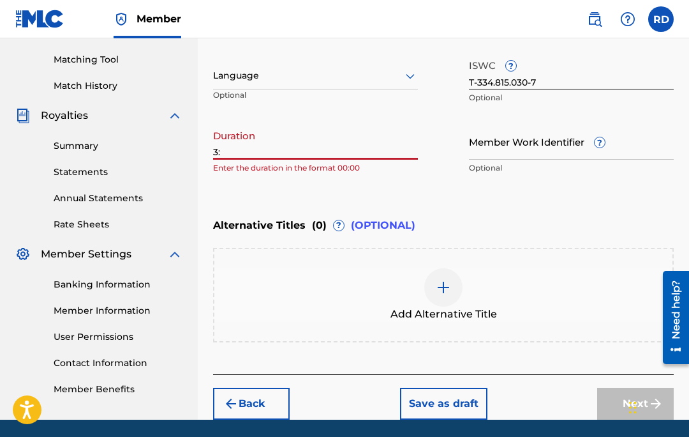
type input "3"
type input "0"
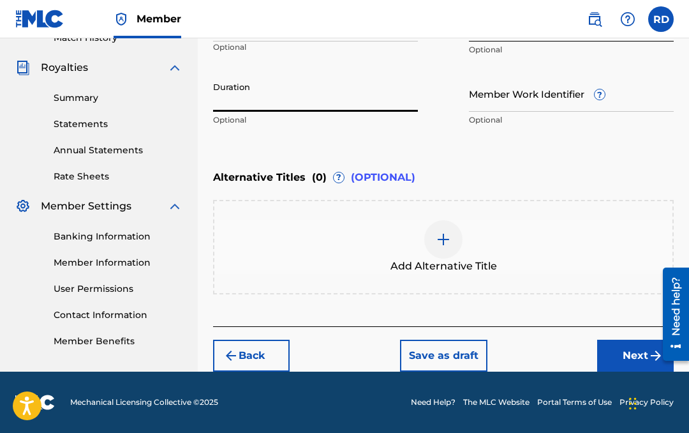
click at [643, 355] on button "Next" at bounding box center [635, 356] width 77 height 32
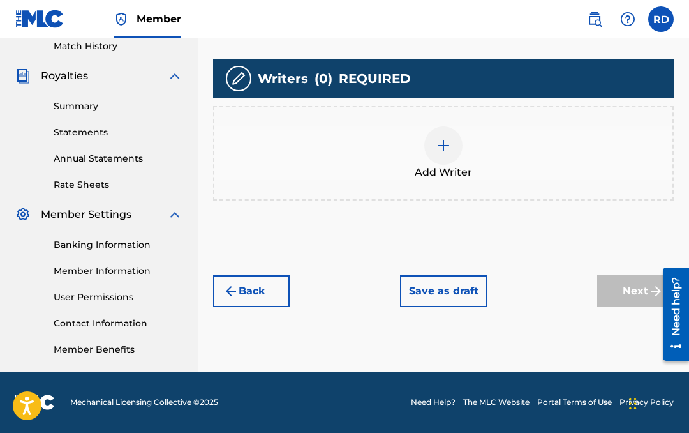
click at [302, 149] on div "Add Writer" at bounding box center [443, 153] width 458 height 54
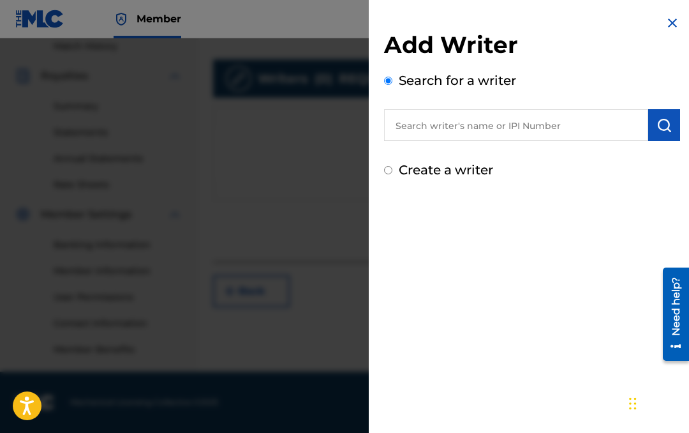
click at [454, 132] on input "text" at bounding box center [516, 125] width 264 height 32
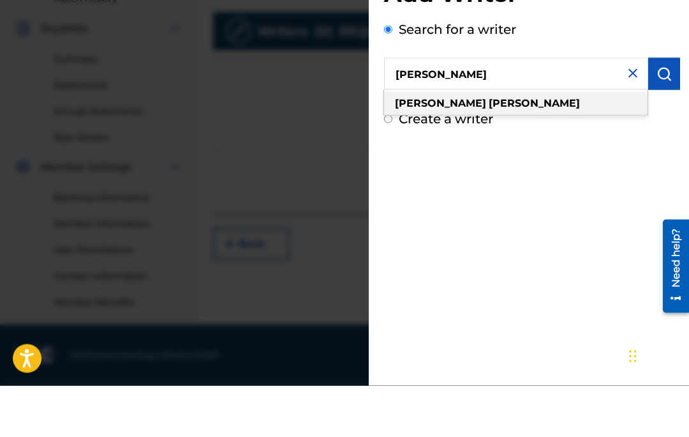
click at [450, 143] on div "[PERSON_NAME]" at bounding box center [516, 154] width 264 height 23
type input "[PERSON_NAME]"
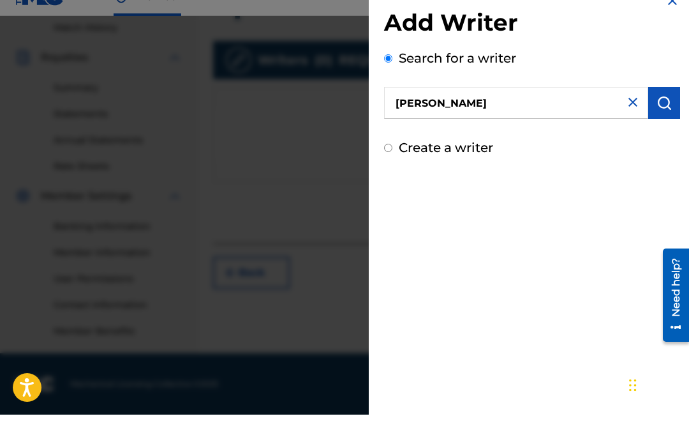
click at [631, 117] on img at bounding box center [633, 124] width 15 height 15
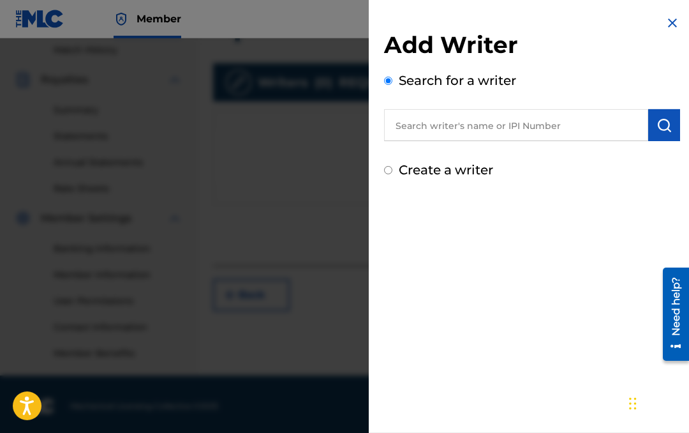
scroll to position [359, 0]
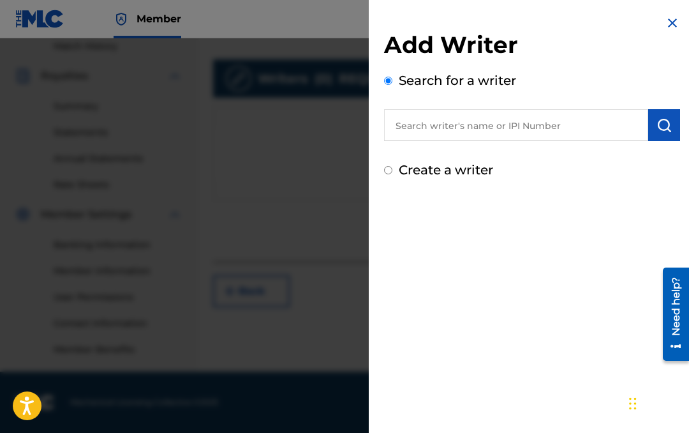
click at [449, 130] on input "text" at bounding box center [516, 125] width 264 height 32
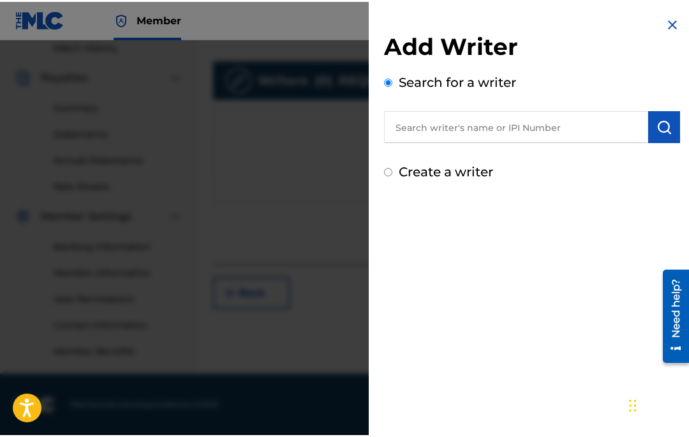
scroll to position [355, 0]
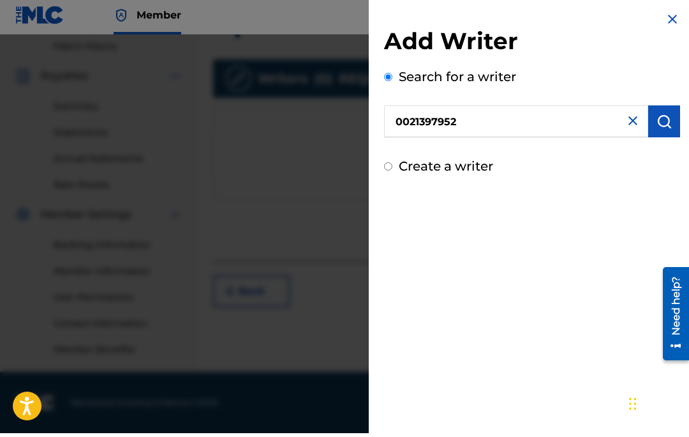
click at [658, 123] on img "submit" at bounding box center [664, 124] width 15 height 15
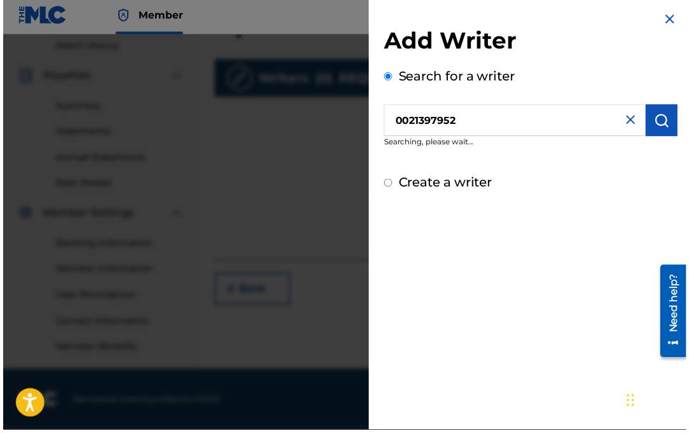
scroll to position [359, 0]
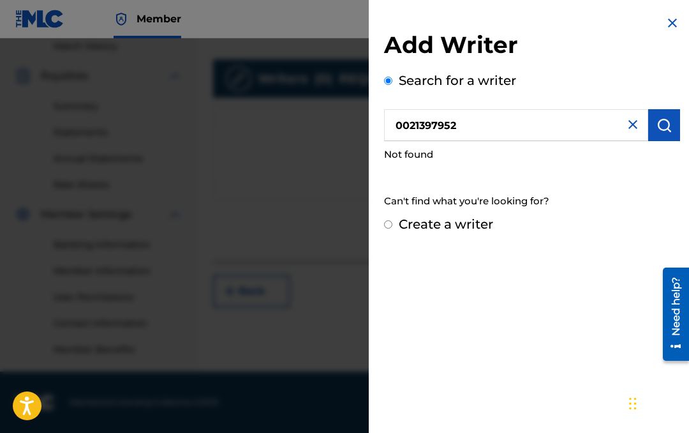
click at [497, 131] on input "0021397952" at bounding box center [516, 125] width 264 height 32
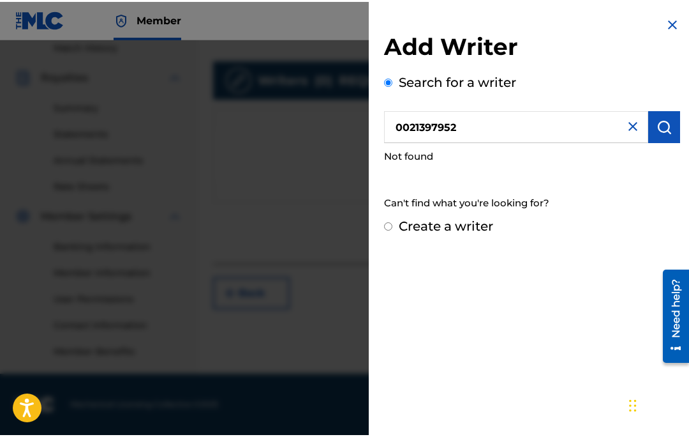
scroll to position [355, 0]
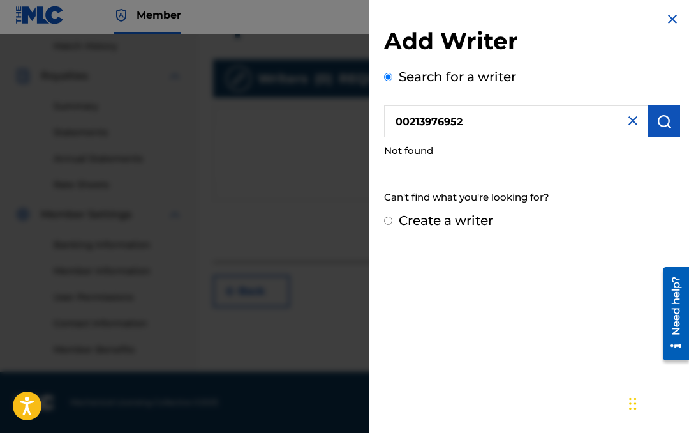
type input "00213976952"
click at [663, 118] on img "submit" at bounding box center [664, 124] width 15 height 15
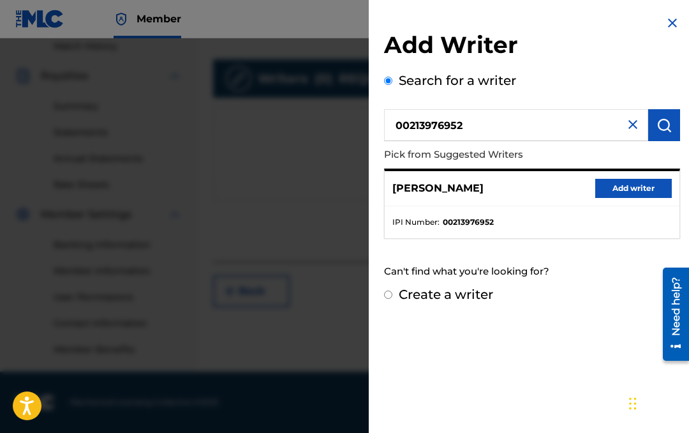
click at [633, 189] on button "Add writer" at bounding box center [634, 188] width 77 height 19
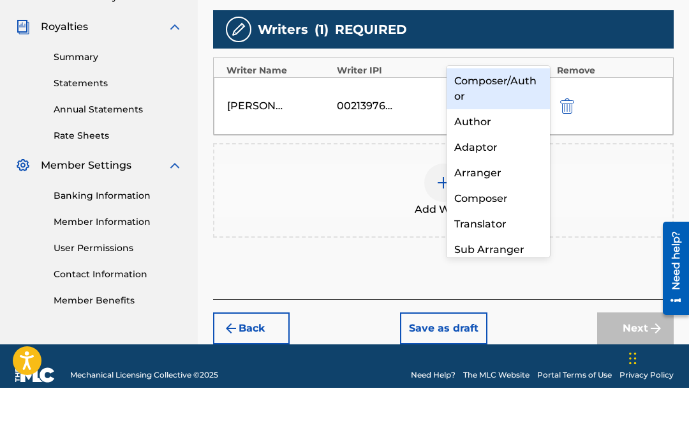
click at [506, 117] on div "Composer/Author" at bounding box center [498, 137] width 103 height 41
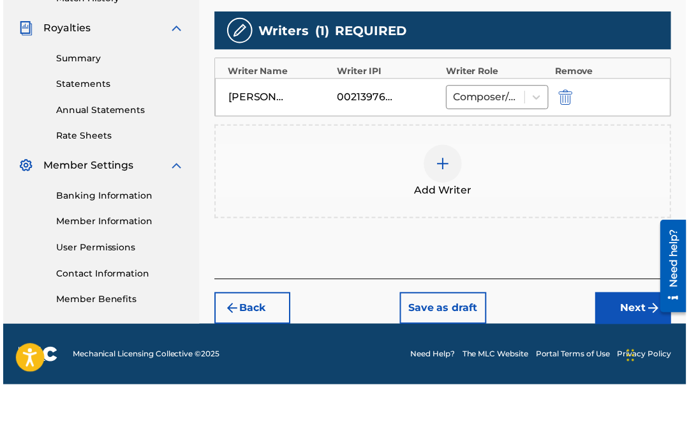
scroll to position [361, 0]
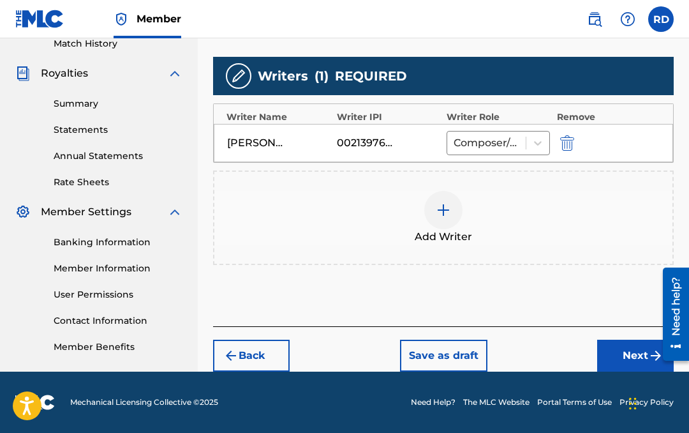
click at [633, 359] on button "Next" at bounding box center [635, 356] width 77 height 32
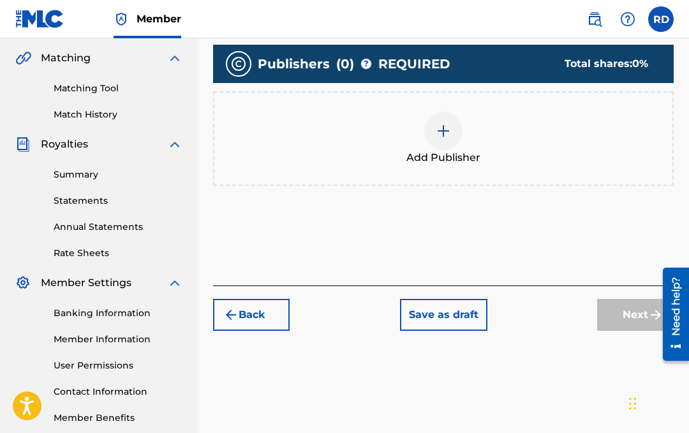
scroll to position [289, 0]
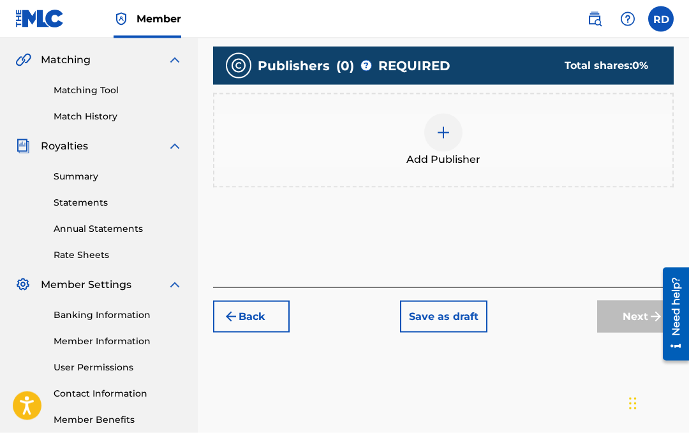
click at [442, 139] on img at bounding box center [443, 132] width 15 height 15
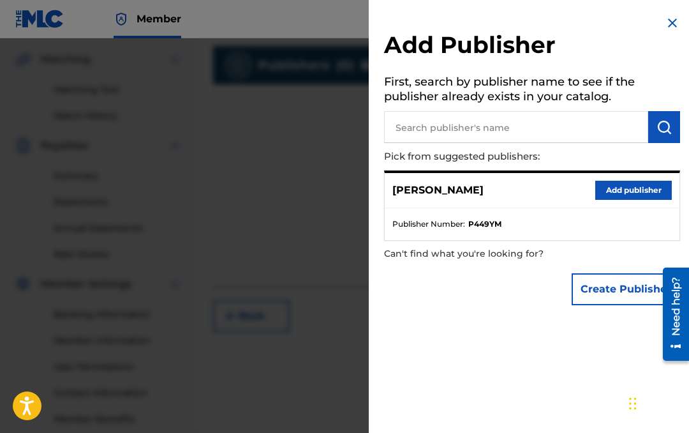
click at [633, 192] on button "Add publisher" at bounding box center [634, 190] width 77 height 19
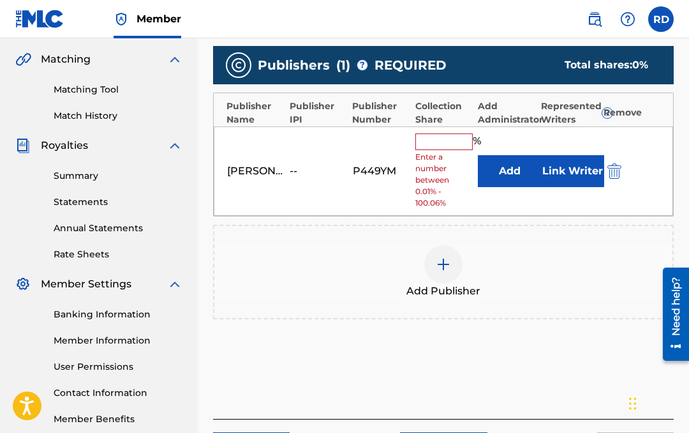
click at [444, 134] on input "text" at bounding box center [444, 141] width 57 height 17
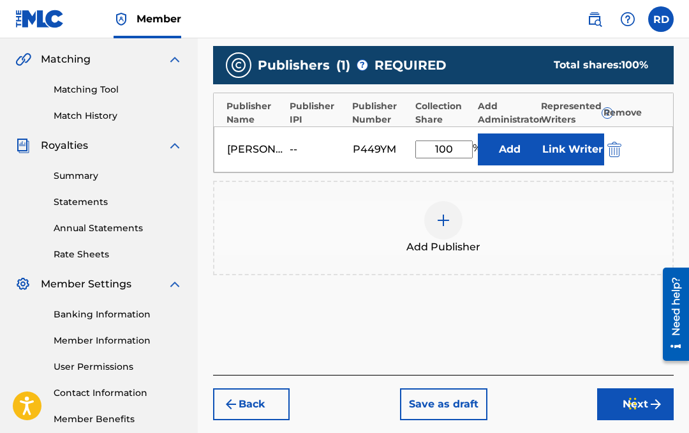
click at [520, 147] on button "Add" at bounding box center [510, 149] width 64 height 32
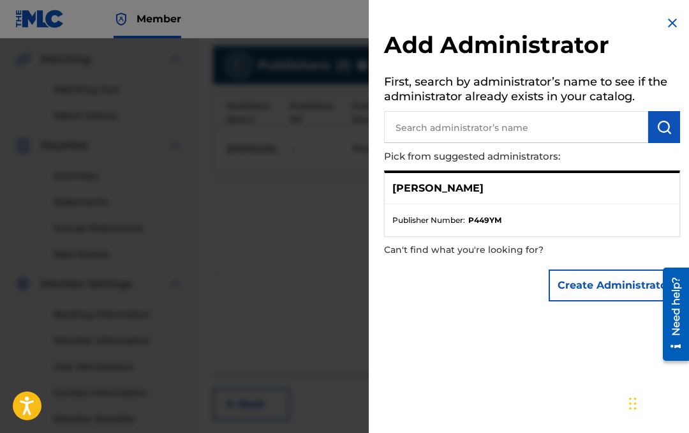
click at [680, 21] on img at bounding box center [672, 22] width 15 height 15
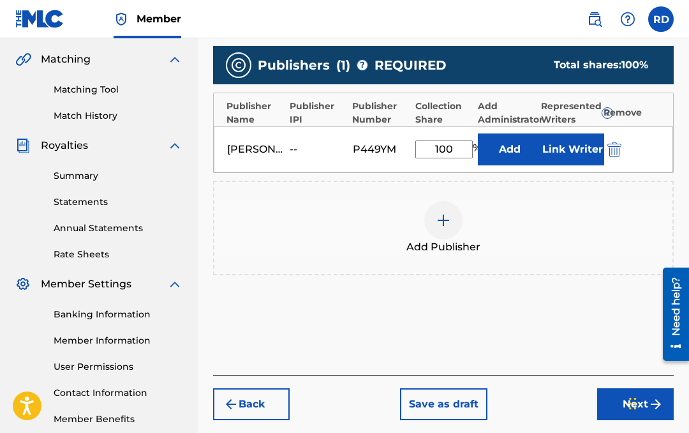
click at [451, 149] on input "100" at bounding box center [444, 149] width 57 height 18
click at [631, 403] on div "Chat Widget" at bounding box center [658, 401] width 64 height 61
click at [461, 145] on input "100.00" at bounding box center [444, 149] width 57 height 18
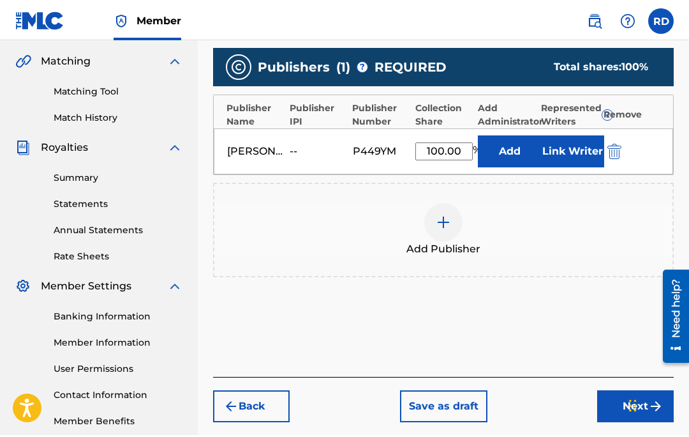
scroll to position [289, 0]
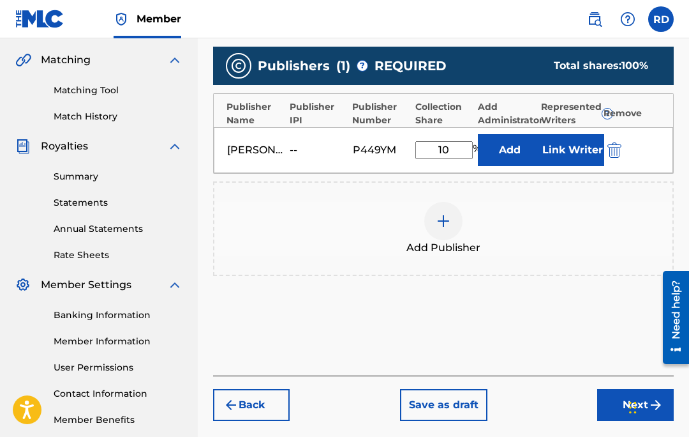
type input "1"
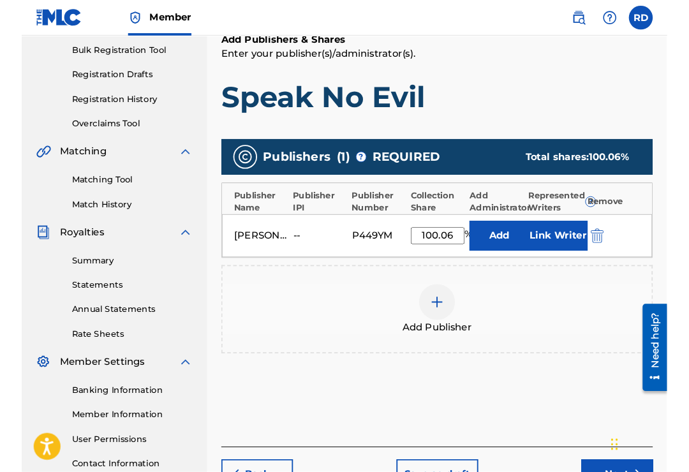
scroll to position [208, 0]
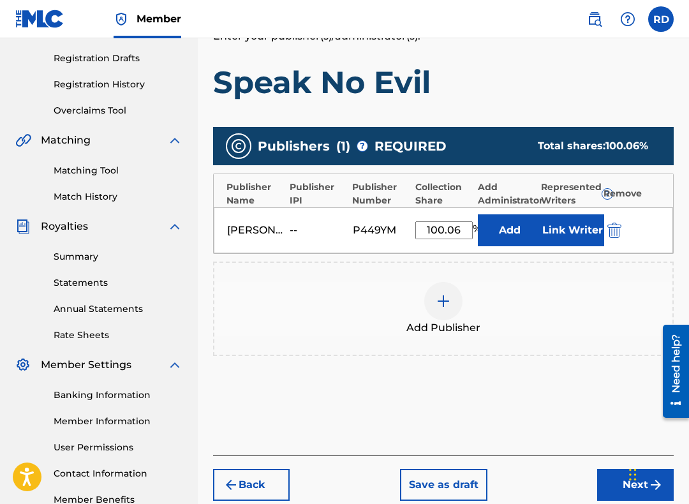
type input "100.06"
click at [562, 328] on div "Add Publisher" at bounding box center [443, 309] width 458 height 54
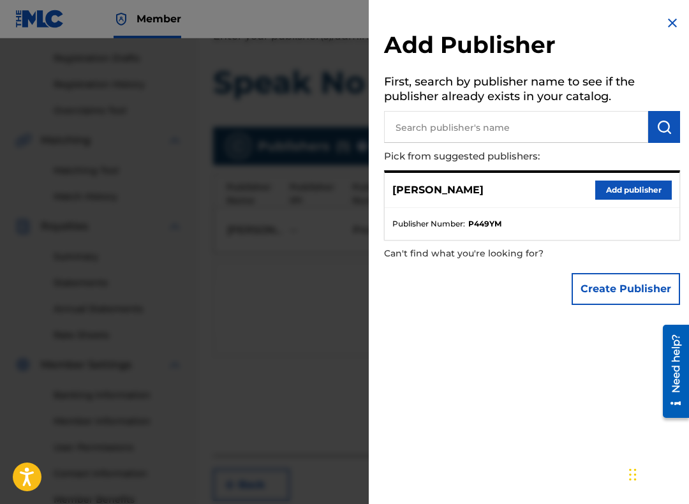
click at [635, 187] on button "Add publisher" at bounding box center [634, 190] width 77 height 19
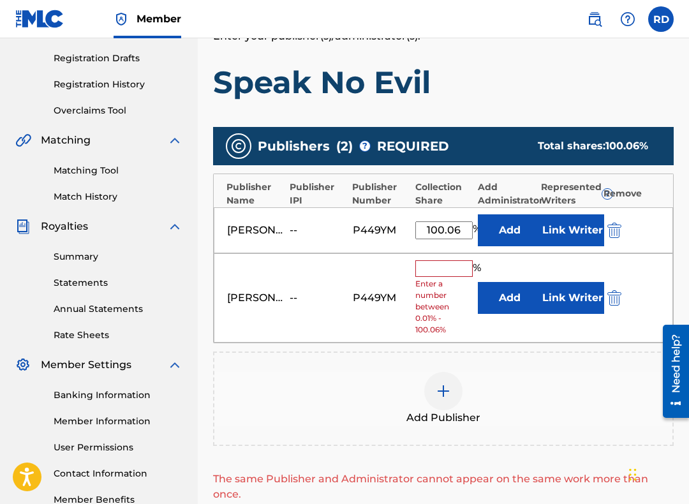
click at [436, 268] on input "text" at bounding box center [444, 268] width 57 height 17
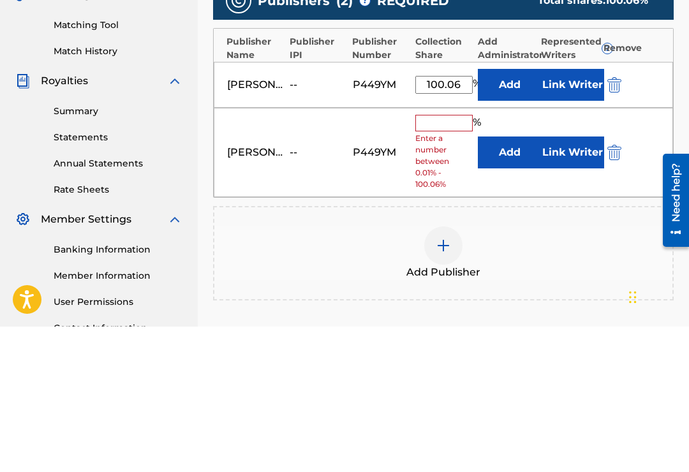
click at [622, 290] on button "submit" at bounding box center [613, 297] width 19 height 15
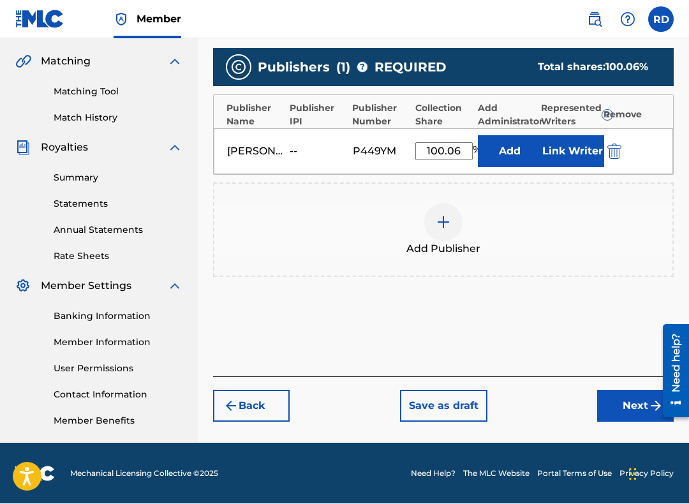
scroll to position [287, 0]
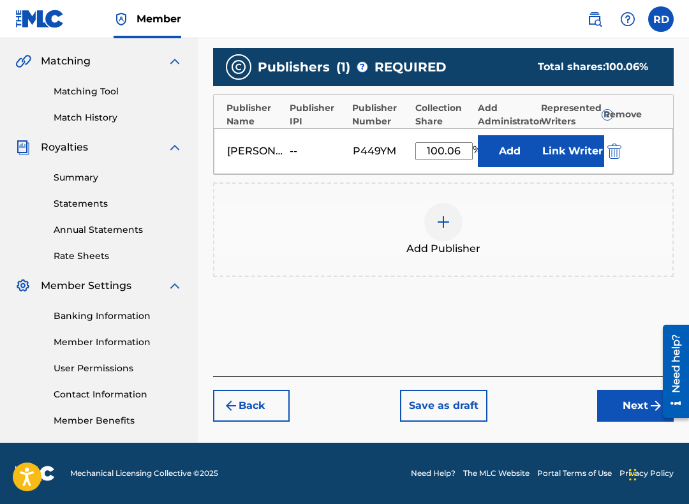
click at [628, 403] on button "Next" at bounding box center [635, 406] width 77 height 32
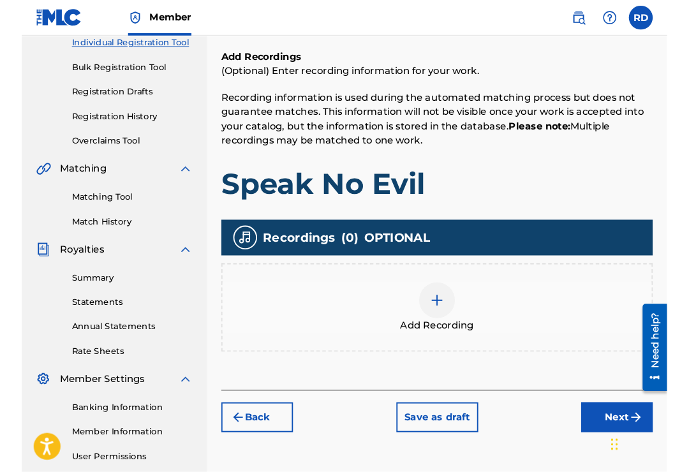
scroll to position [169, 0]
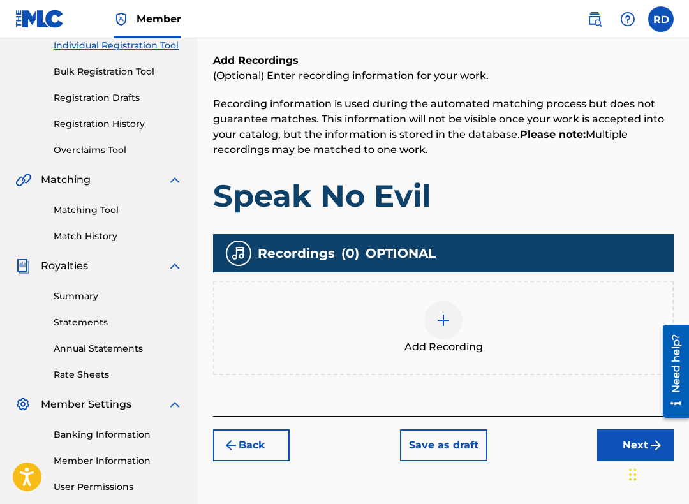
click at [443, 326] on img at bounding box center [443, 320] width 15 height 15
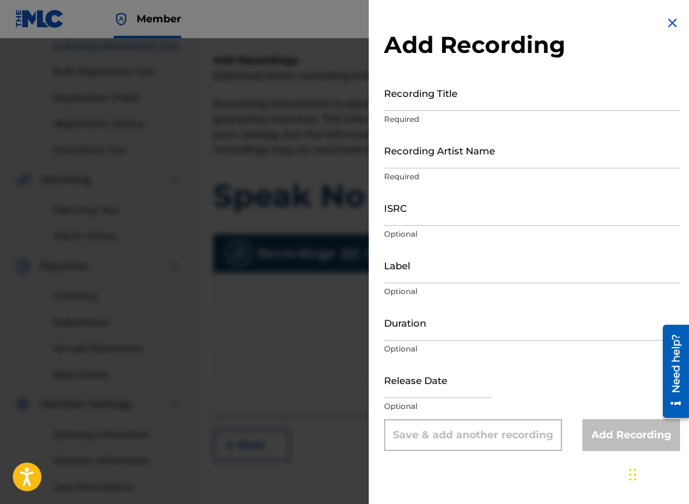
click at [423, 98] on input "Recording Title" at bounding box center [532, 93] width 296 height 36
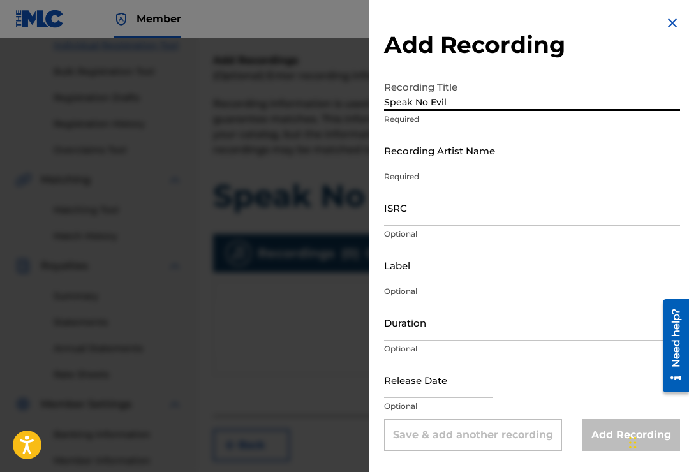
type input "Speak No Evil"
click at [434, 152] on input "Recording Artist Name" at bounding box center [532, 150] width 296 height 36
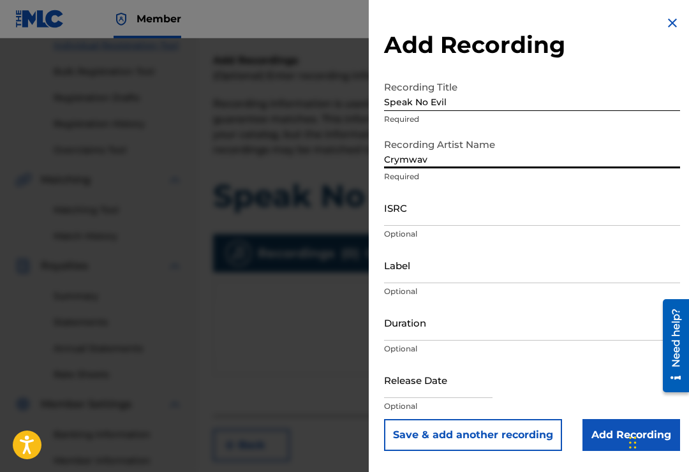
type input "Crymwav"
click at [451, 216] on input "ISRC" at bounding box center [532, 208] width 296 height 36
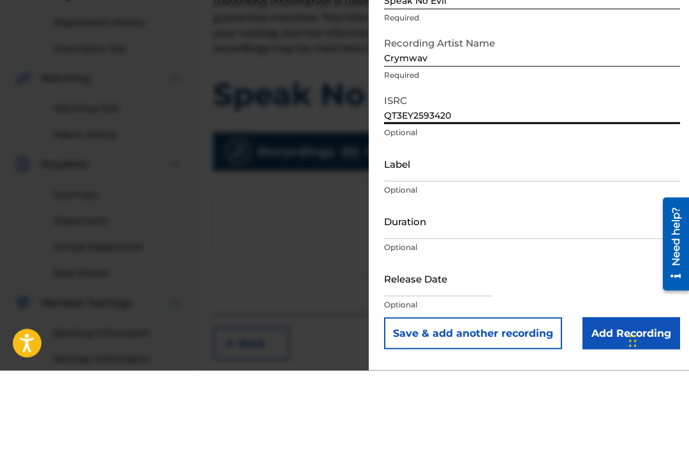
type input "QT3EY2593420"
click at [413, 247] on input "Label" at bounding box center [532, 265] width 296 height 36
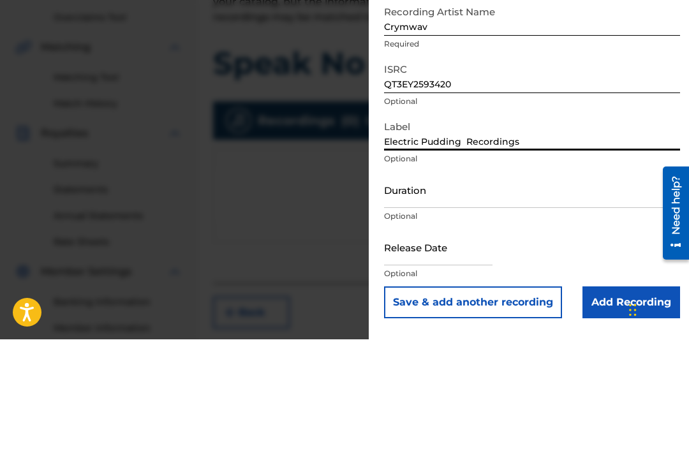
type input "Electric Pudding Recordings"
click at [419, 304] on input "Duration" at bounding box center [532, 322] width 296 height 36
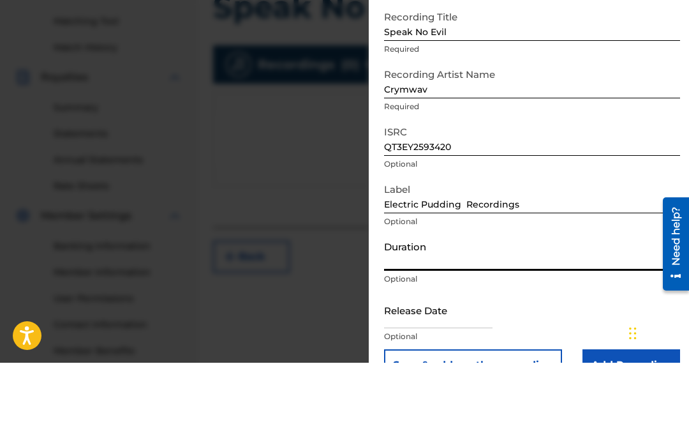
scroll to position [359, 0]
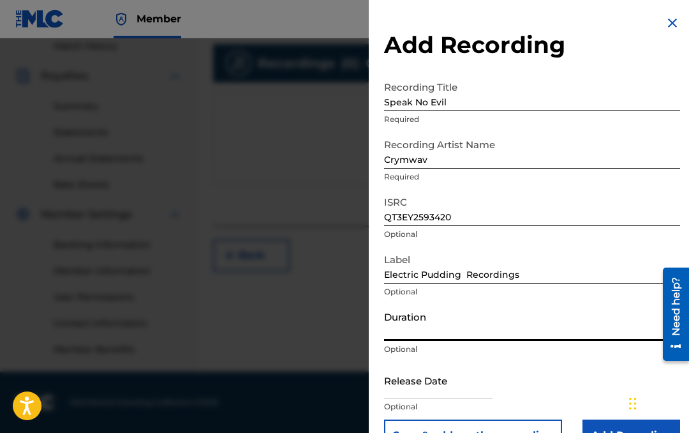
click at [429, 391] on input "text" at bounding box center [438, 380] width 109 height 36
select select "8"
select select "2025"
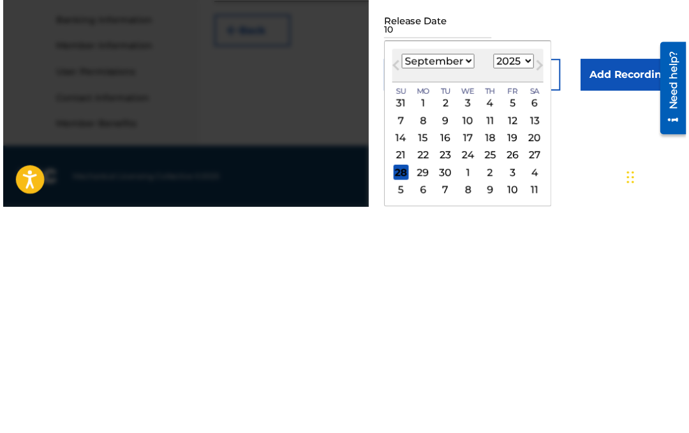
scroll to position [135, 0]
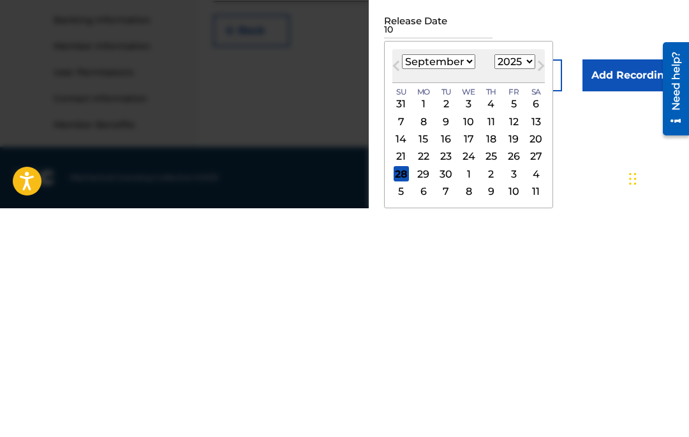
type input "10"
click at [551, 287] on button "Next Month" at bounding box center [541, 297] width 20 height 20
select select "9"
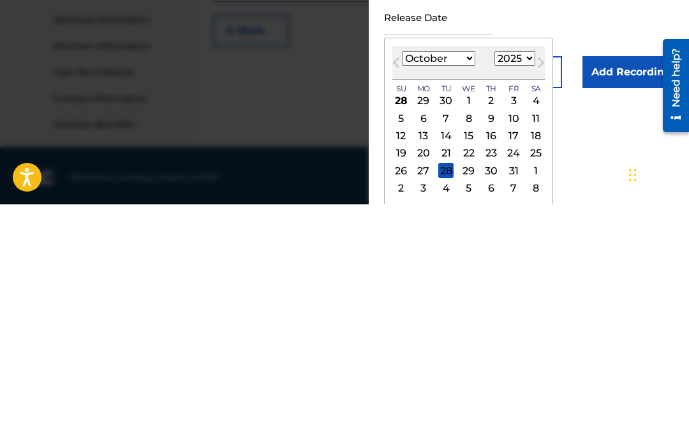
scroll to position [359, 0]
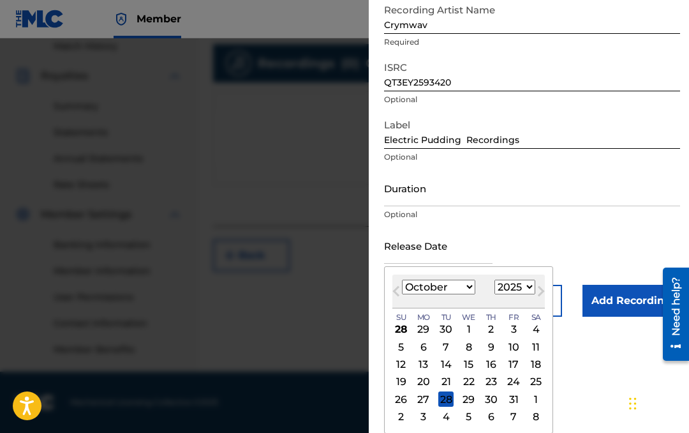
click at [521, 334] on div "3" at bounding box center [513, 329] width 15 height 15
type input "[DATE]"
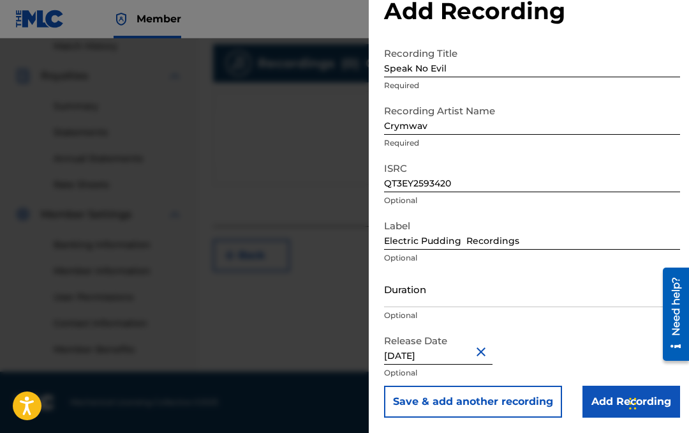
click at [615, 409] on input "Add Recording" at bounding box center [632, 402] width 98 height 32
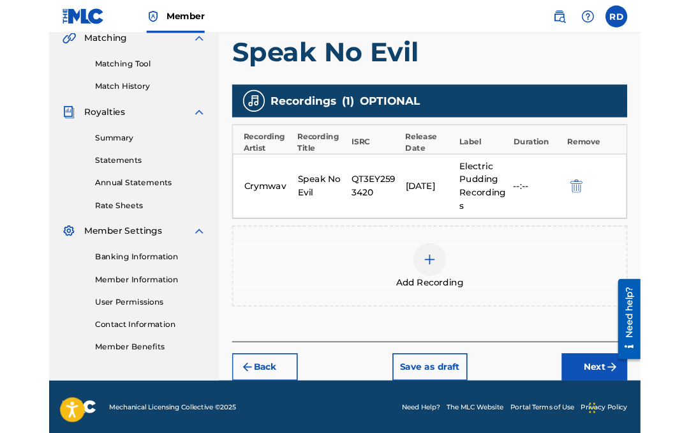
scroll to position [376, 0]
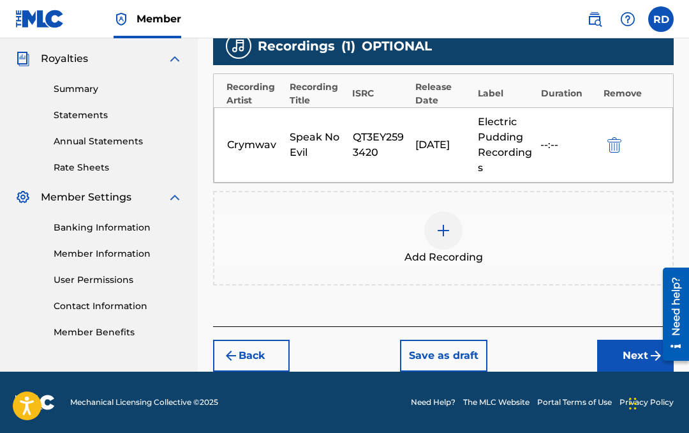
click at [638, 357] on button "Next" at bounding box center [635, 356] width 77 height 32
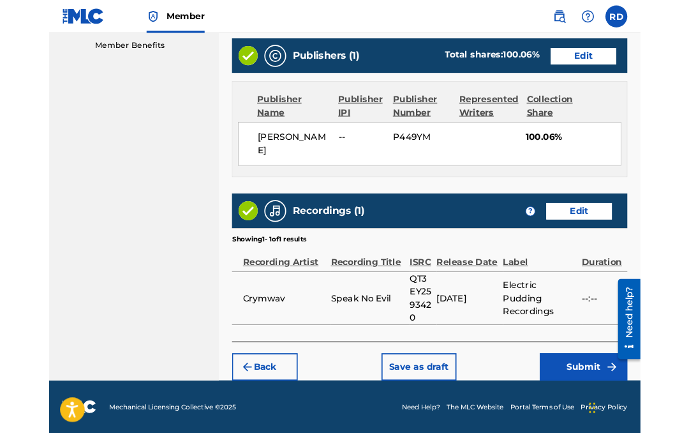
scroll to position [741, 0]
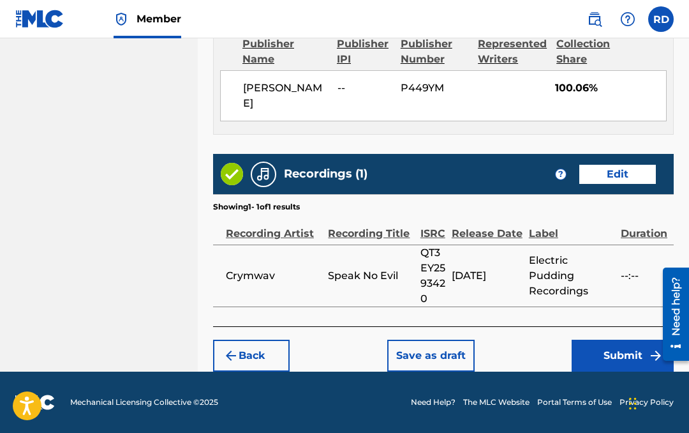
click at [622, 364] on button "Submit" at bounding box center [623, 356] width 102 height 32
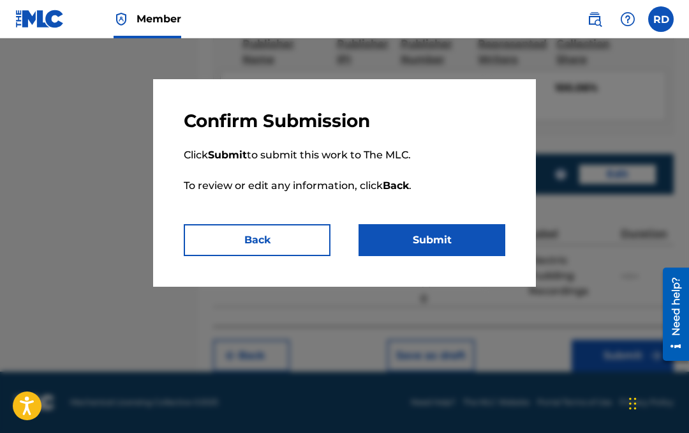
click at [444, 232] on button "Submit" at bounding box center [432, 240] width 147 height 32
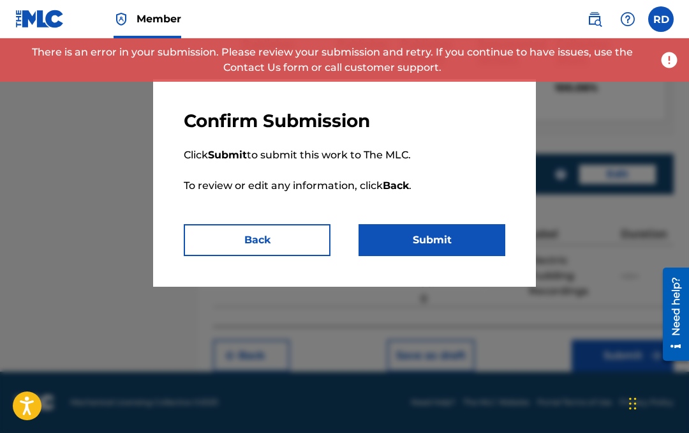
click at [270, 239] on button "Back" at bounding box center [257, 240] width 147 height 32
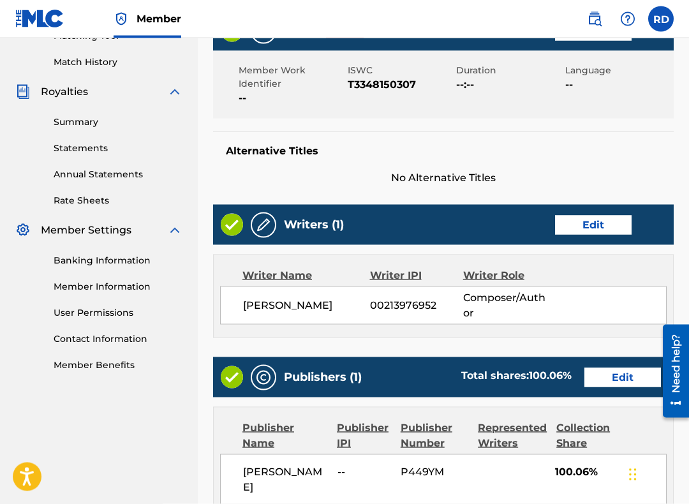
scroll to position [345, 0]
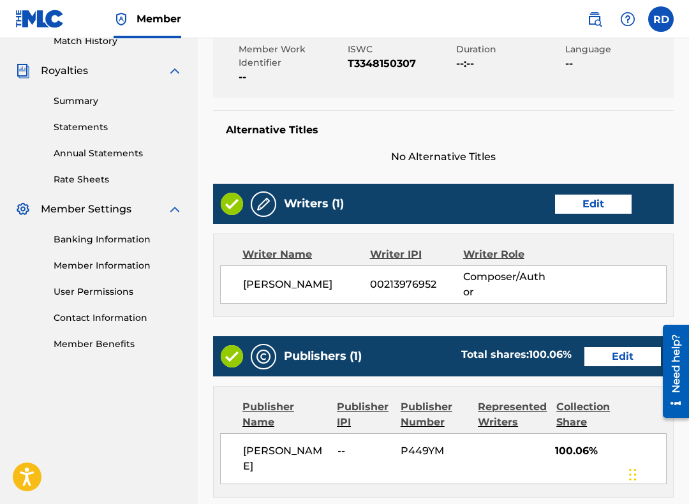
click at [604, 214] on button "Edit" at bounding box center [593, 204] width 77 height 19
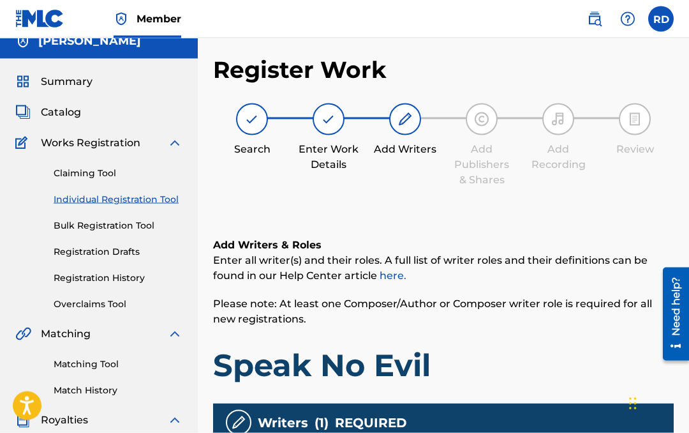
scroll to position [0, 0]
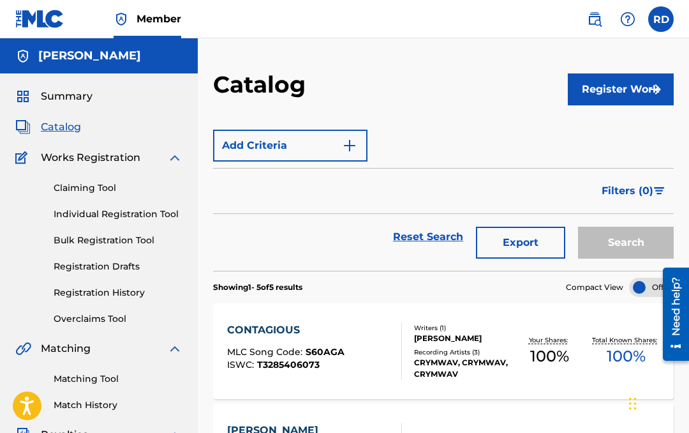
click at [64, 133] on span "Catalog" at bounding box center [61, 126] width 40 height 15
click at [66, 132] on span "Catalog" at bounding box center [61, 126] width 40 height 15
click at [636, 93] on button "Register Work" at bounding box center [621, 89] width 106 height 32
click at [612, 144] on link "Individual" at bounding box center [621, 131] width 106 height 31
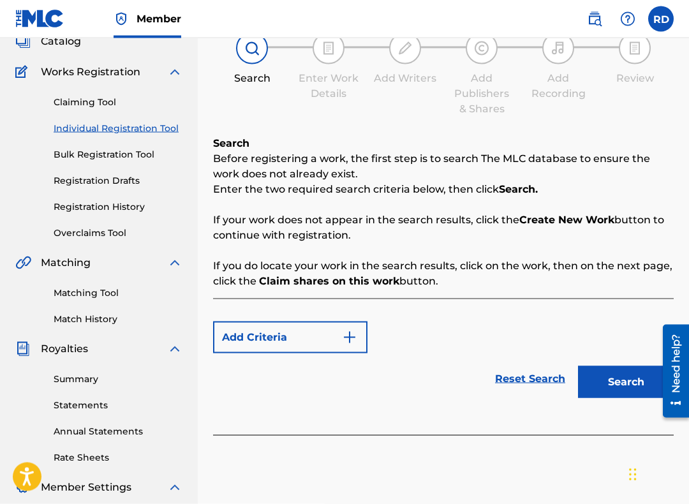
scroll to position [95, 0]
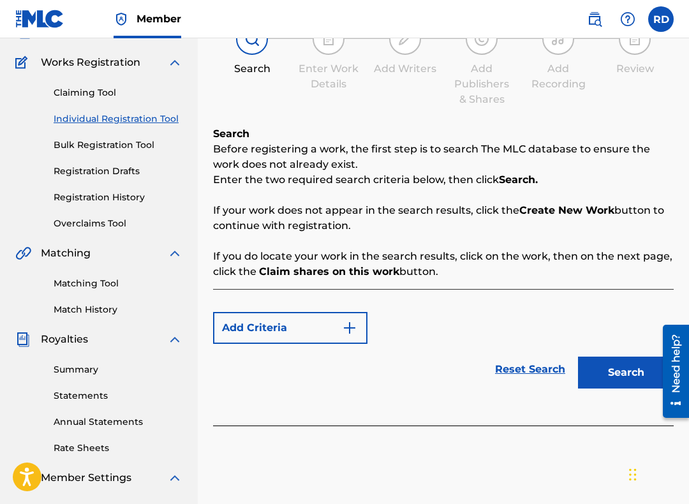
click at [624, 375] on button "Search" at bounding box center [626, 373] width 96 height 32
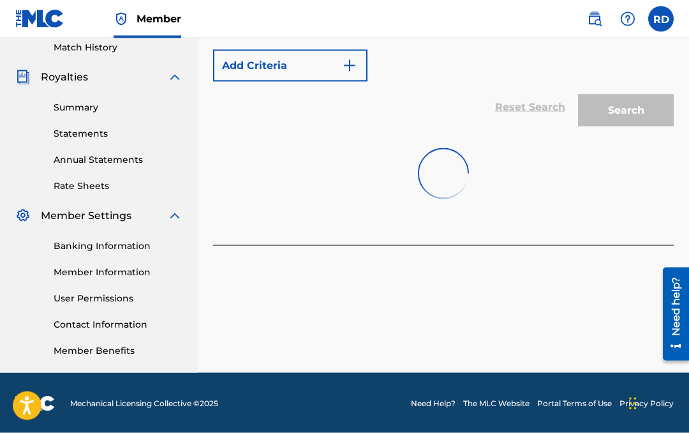
scroll to position [359, 0]
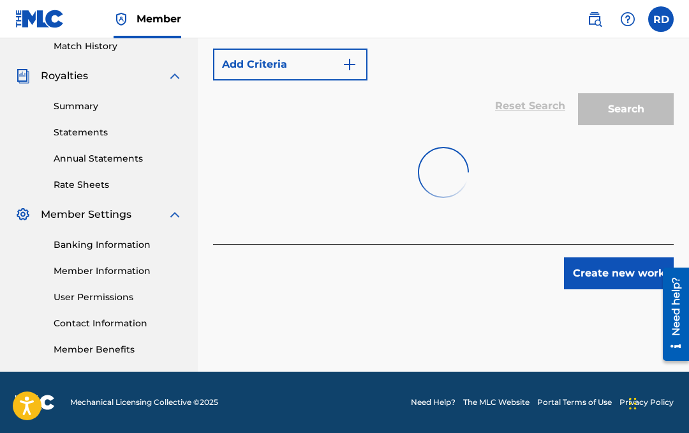
click at [615, 284] on button "Create new work" at bounding box center [619, 273] width 110 height 32
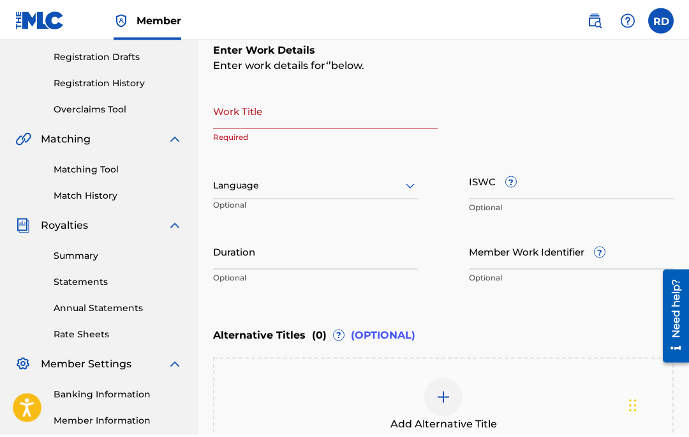
scroll to position [0, 0]
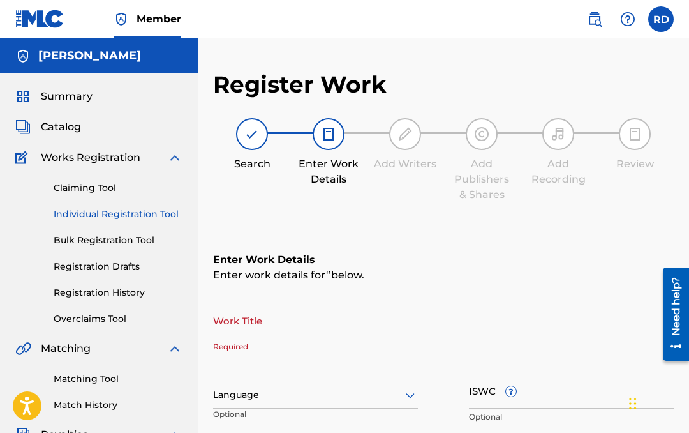
click at [244, 323] on input "Work Title" at bounding box center [325, 320] width 225 height 36
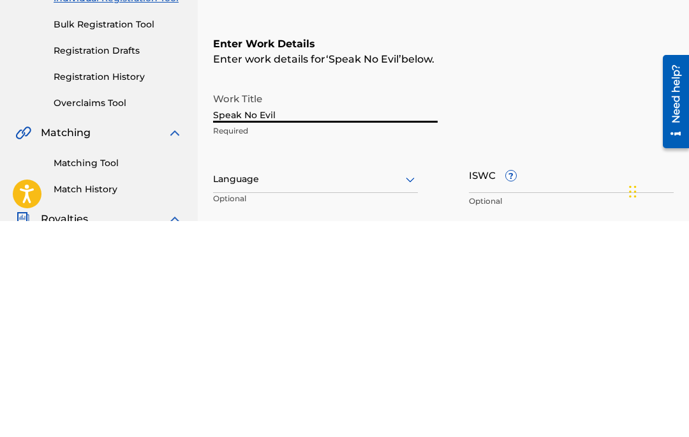
type input "Speak No Evil"
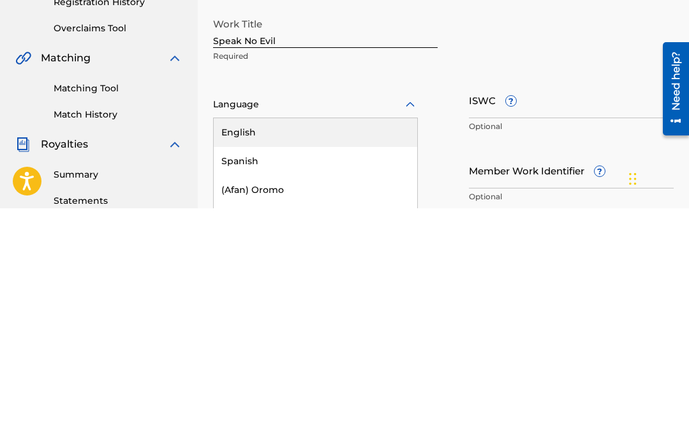
click at [506, 310] on input "ISWC ?" at bounding box center [571, 328] width 205 height 36
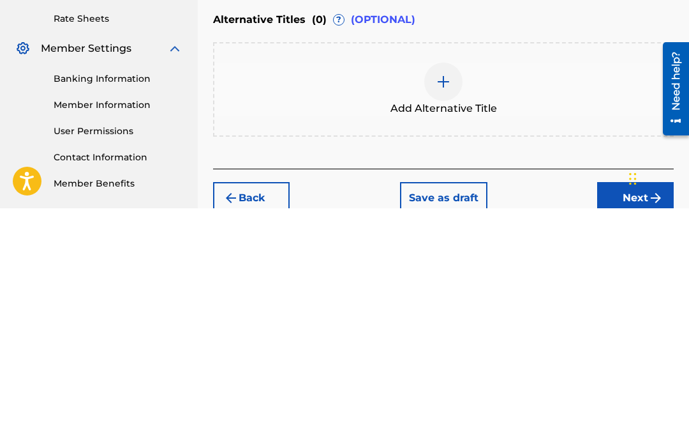
scroll to position [339, 0]
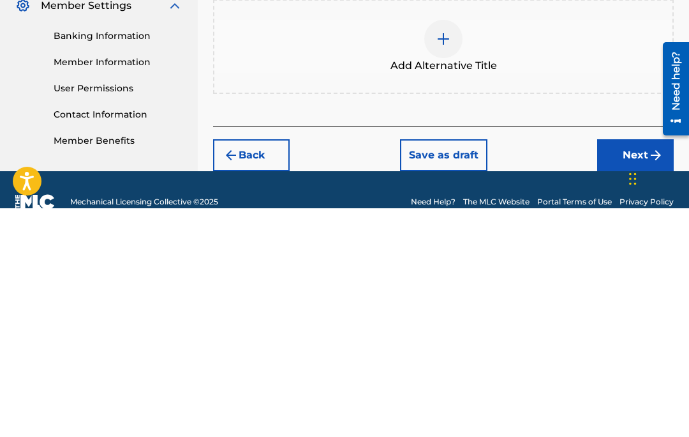
type input "T-334.815.030-7"
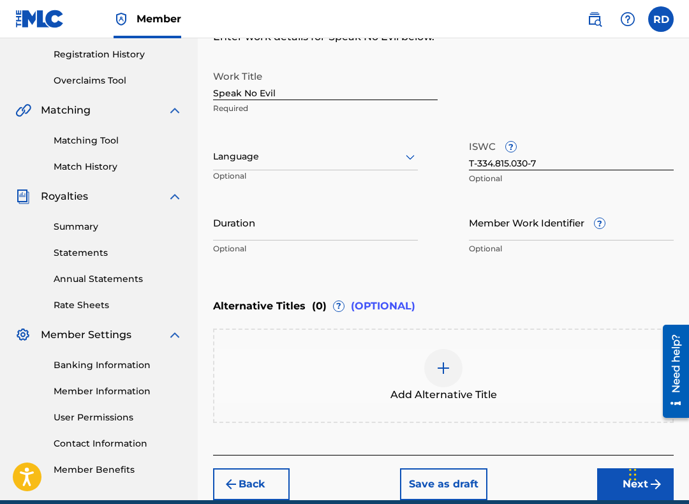
scroll to position [263, 0]
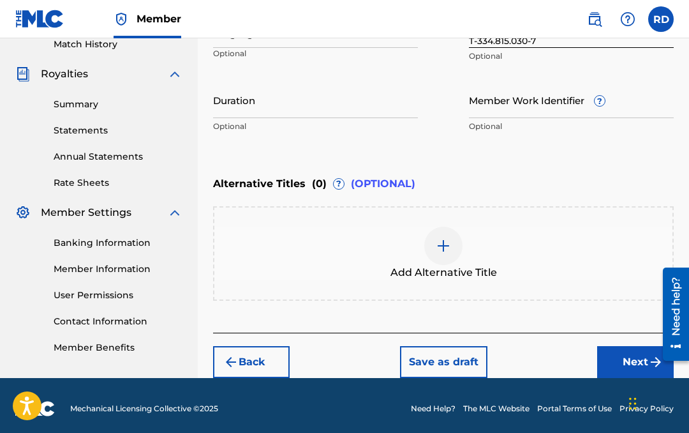
click at [640, 364] on button "Next" at bounding box center [635, 362] width 77 height 32
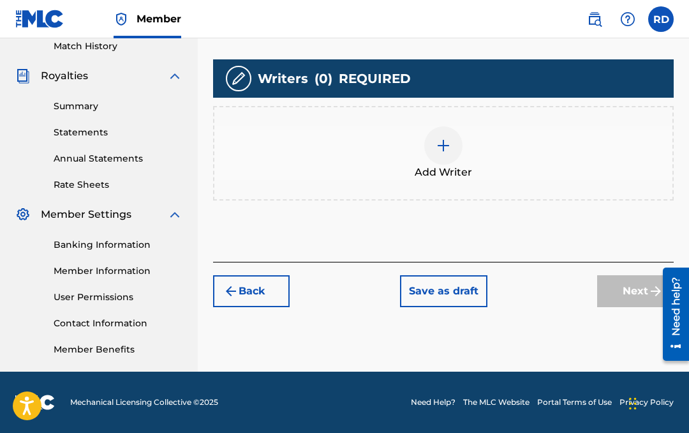
click at [443, 149] on img at bounding box center [443, 145] width 15 height 15
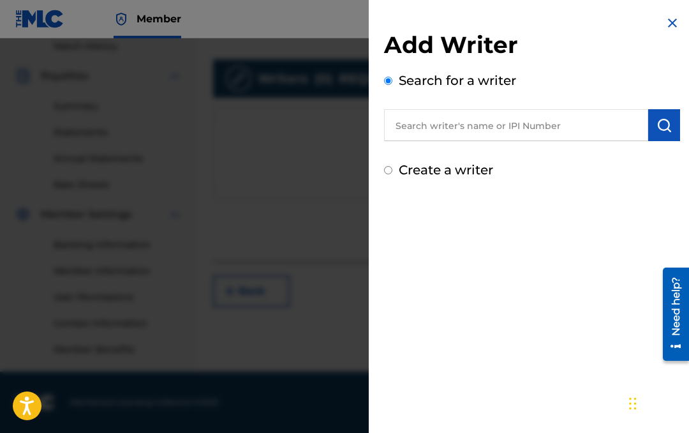
click at [453, 135] on input "text" at bounding box center [516, 125] width 264 height 32
type input "00213976952"
click at [668, 126] on img "submit" at bounding box center [664, 124] width 15 height 15
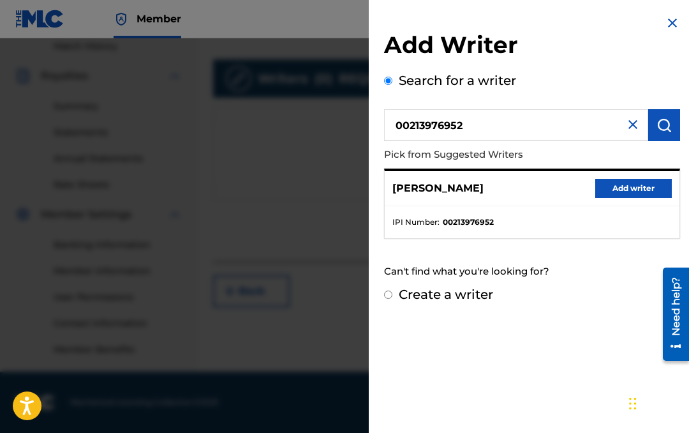
click at [641, 191] on button "Add writer" at bounding box center [634, 188] width 77 height 19
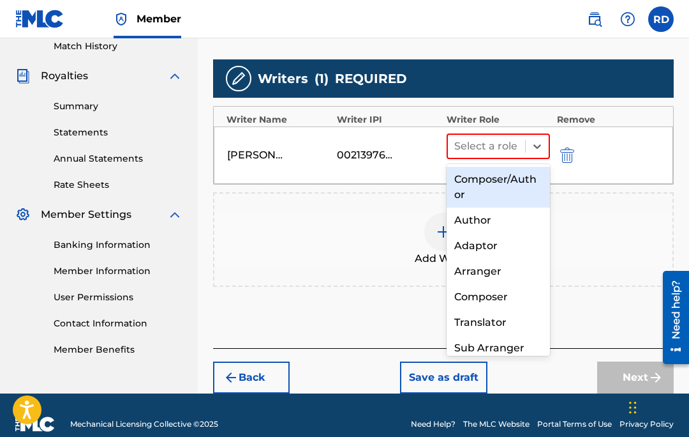
click at [520, 187] on div "Composer/Author" at bounding box center [498, 187] width 103 height 41
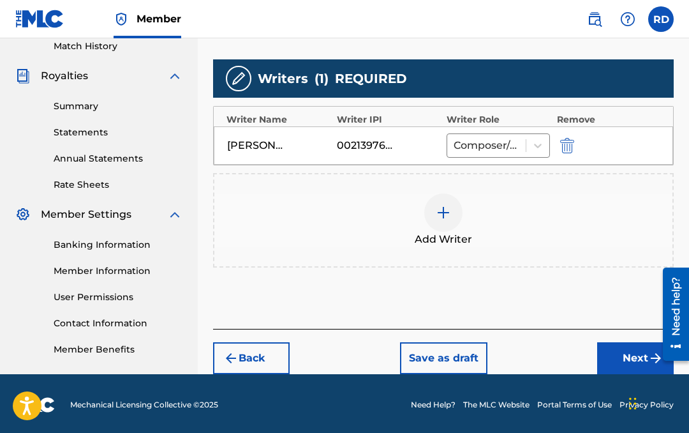
scroll to position [358, 0]
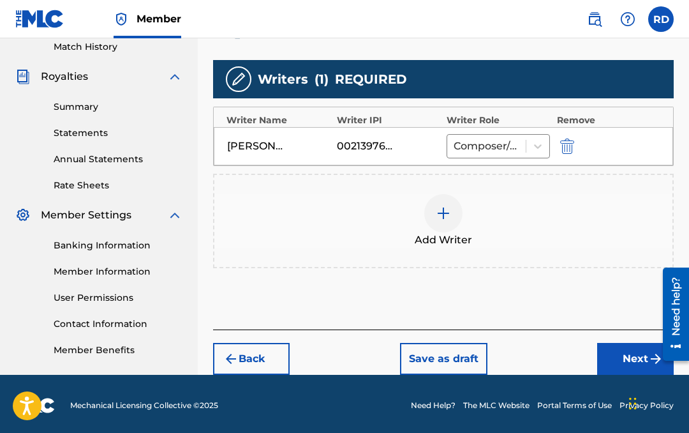
click at [635, 366] on button "Next" at bounding box center [635, 359] width 77 height 32
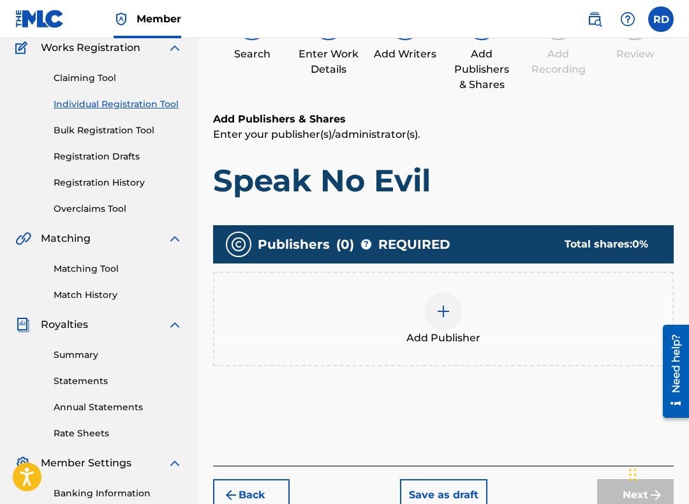
scroll to position [107, 0]
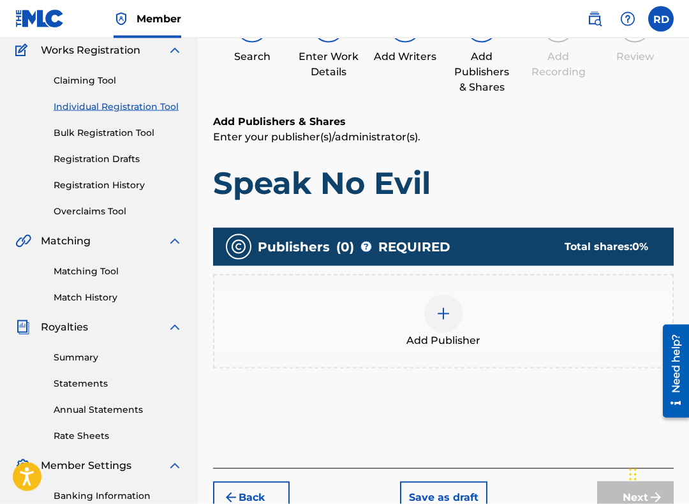
click at [450, 313] on img at bounding box center [443, 313] width 15 height 15
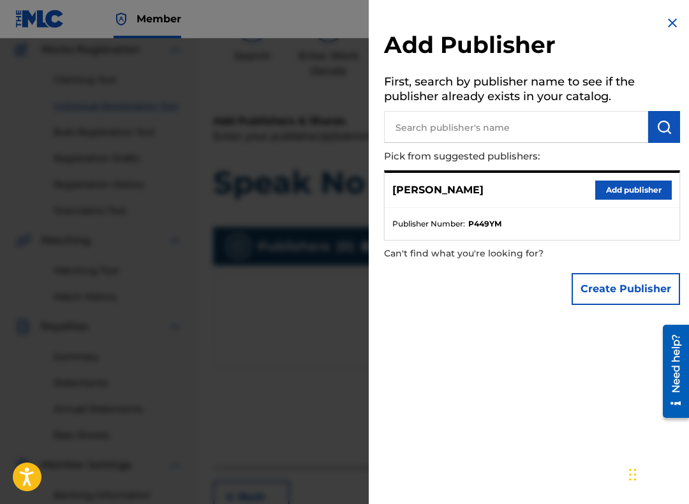
click at [640, 189] on button "Add publisher" at bounding box center [634, 190] width 77 height 19
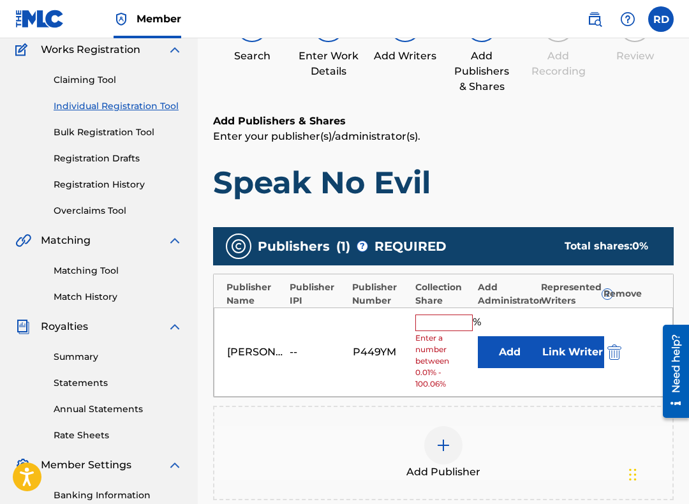
click at [686, 372] on div "Need help?" at bounding box center [676, 370] width 26 height 93
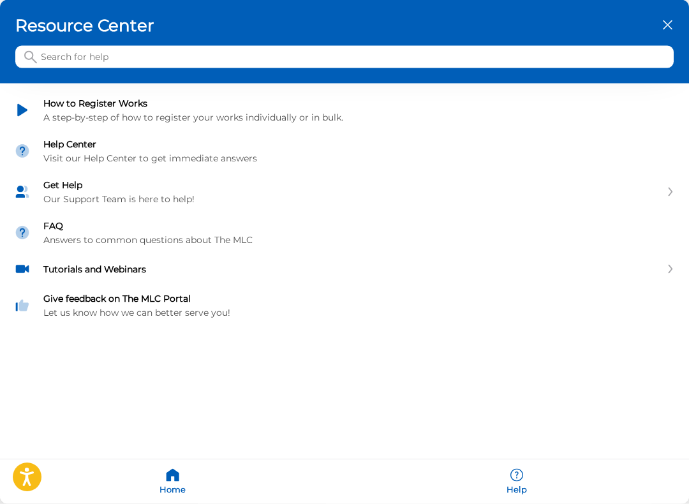
click at [669, 31] on div "close resource center" at bounding box center [668, 25] width 12 height 12
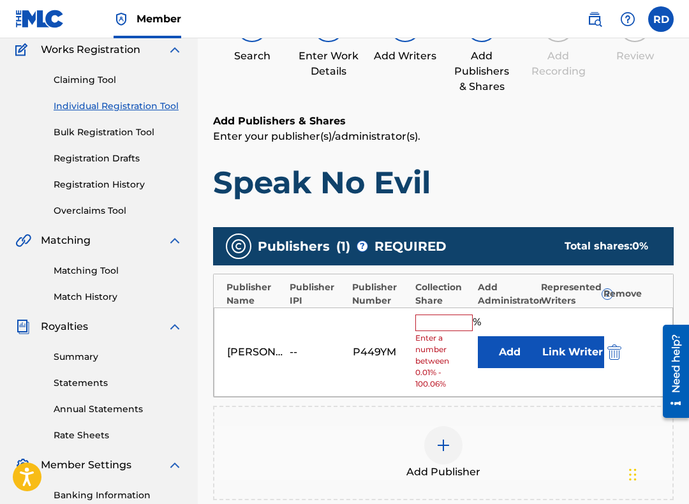
click at [443, 319] on input "text" at bounding box center [444, 323] width 57 height 17
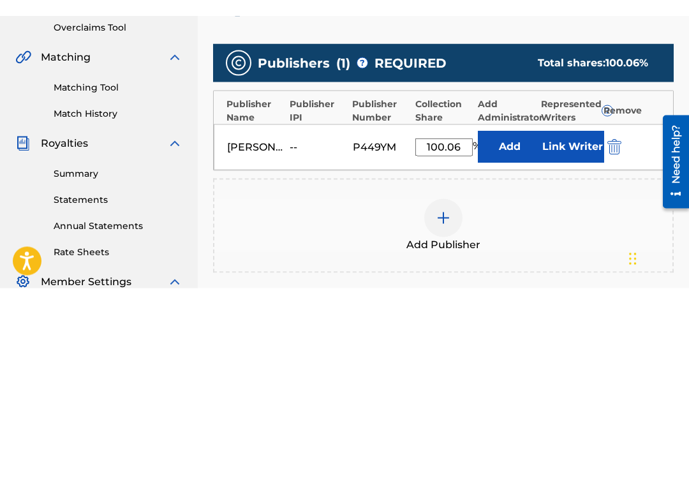
scroll to position [287, 0]
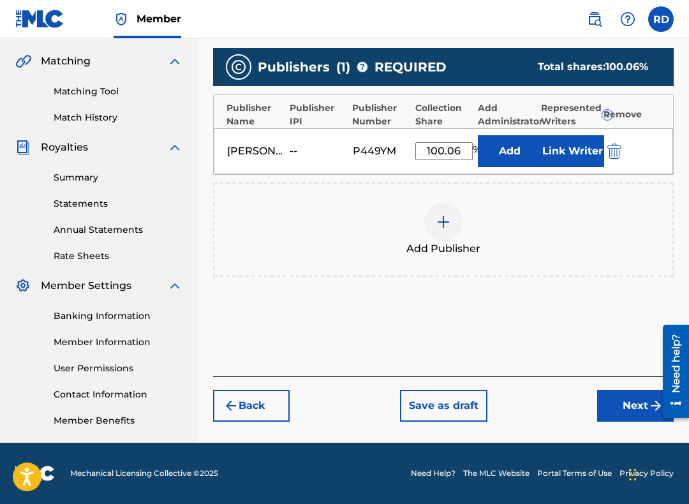
type input "100.06"
click at [571, 146] on button "Link Writer" at bounding box center [573, 151] width 64 height 32
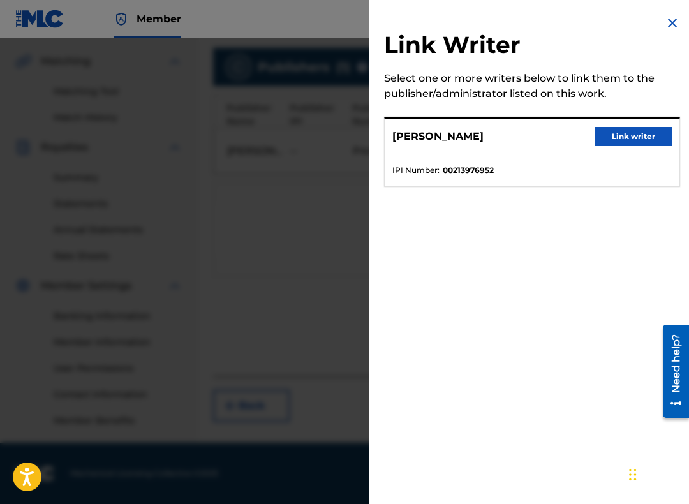
click at [640, 138] on button "Link writer" at bounding box center [634, 136] width 77 height 19
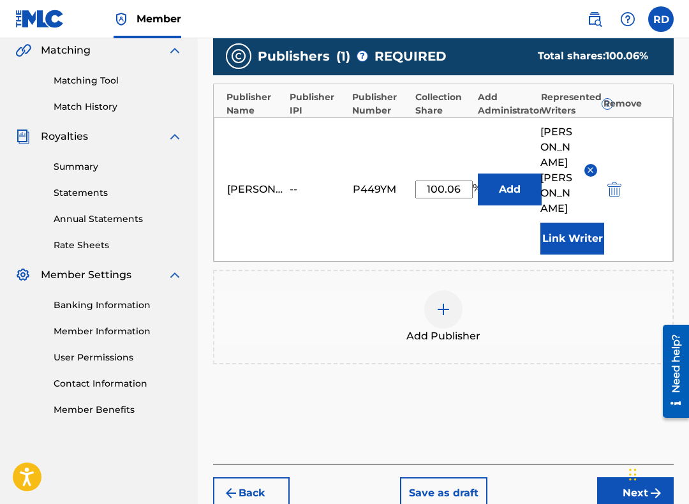
scroll to position [299, 0]
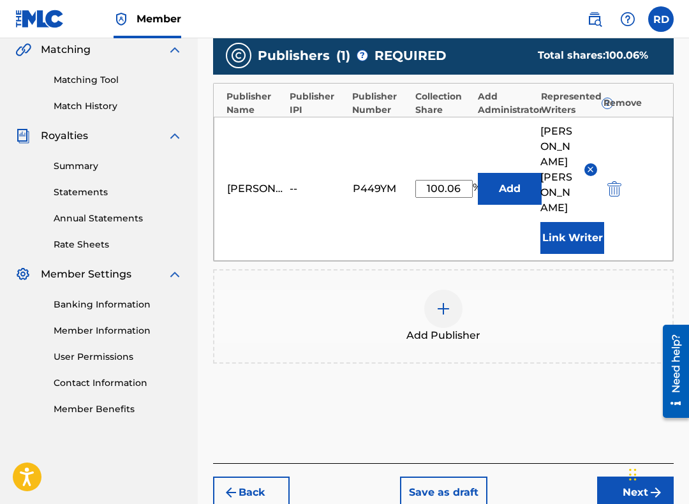
click at [631, 432] on div "Chat Widget" at bounding box center [658, 473] width 64 height 61
click at [621, 432] on button "Next" at bounding box center [635, 493] width 77 height 32
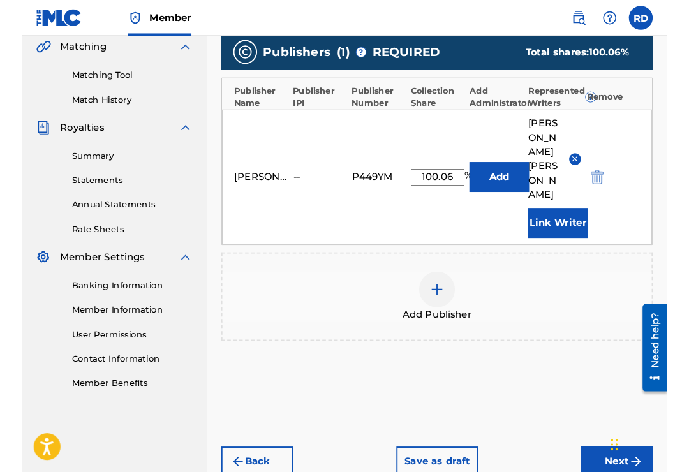
scroll to position [287, 0]
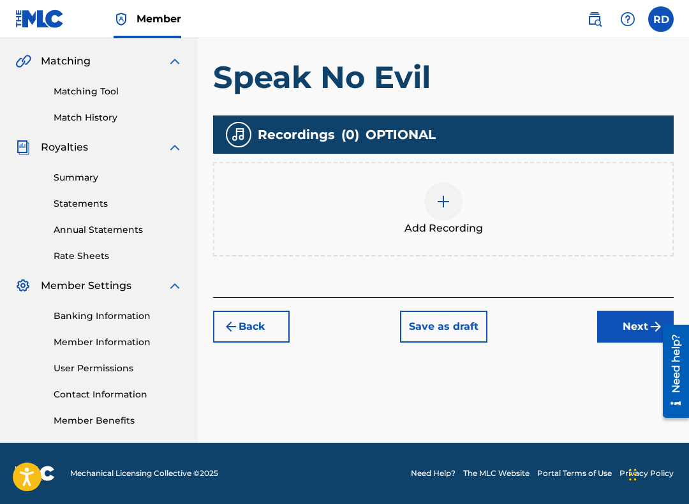
click at [446, 200] on img at bounding box center [443, 201] width 15 height 15
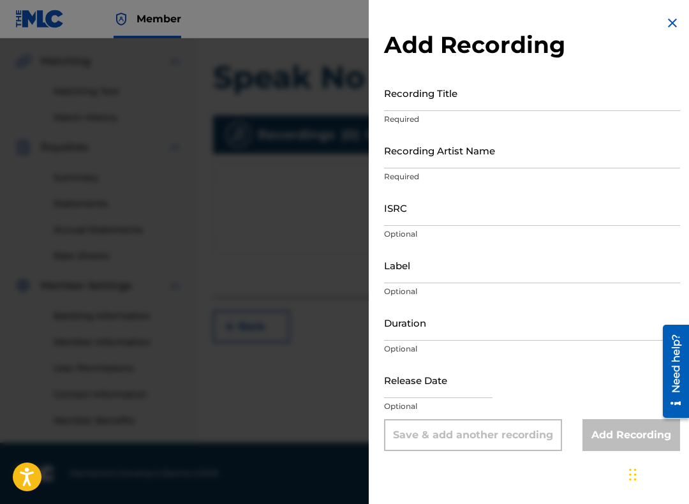
click at [415, 107] on input "Recording Title" at bounding box center [532, 93] width 296 height 36
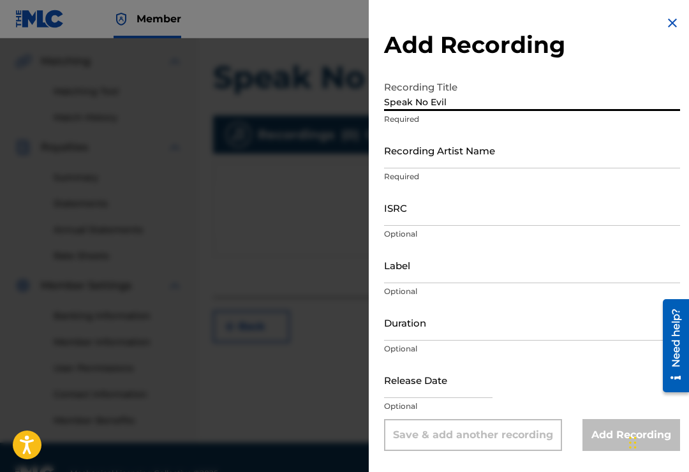
type input "Speak No Evil"
click at [430, 162] on input "Recording Artist Name" at bounding box center [532, 150] width 296 height 36
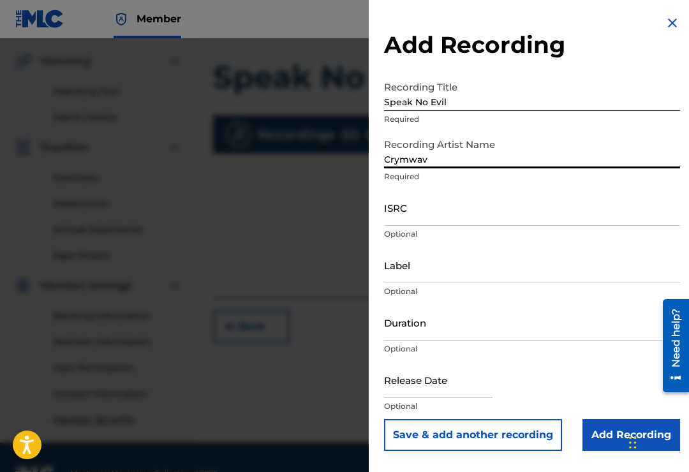
type input "Crymwav"
click at [423, 214] on input "ISRC" at bounding box center [532, 208] width 296 height 36
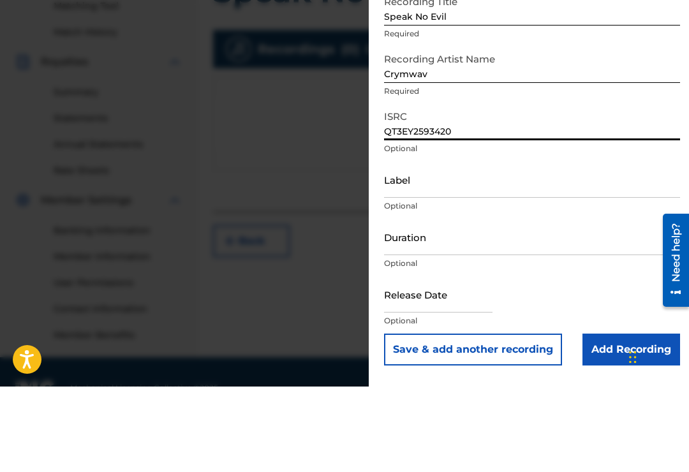
type input "QT3EY2593420"
click at [428, 247] on input "Label" at bounding box center [532, 265] width 296 height 36
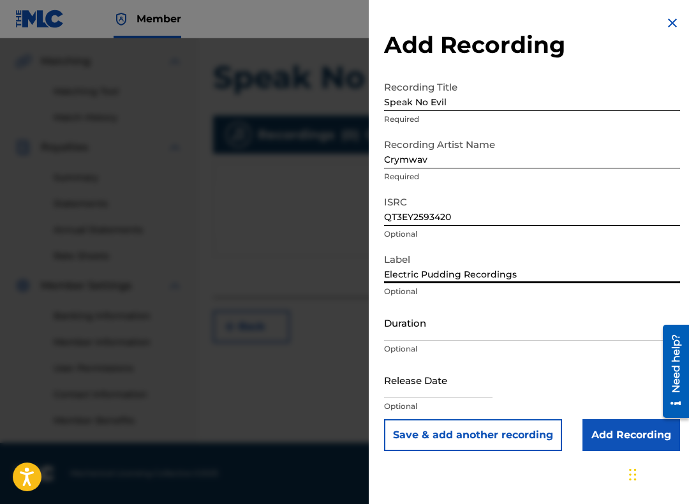
type input "Electric Pudding Recordings"
click at [414, 388] on input "text" at bounding box center [438, 380] width 109 height 36
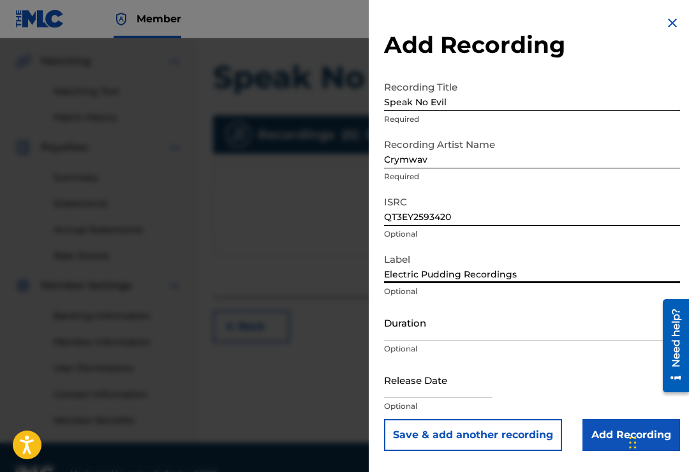
select select "8"
select select "2025"
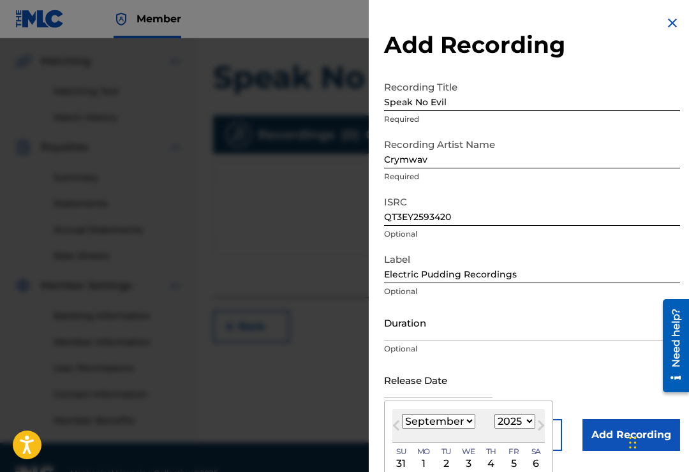
scroll to position [317, 0]
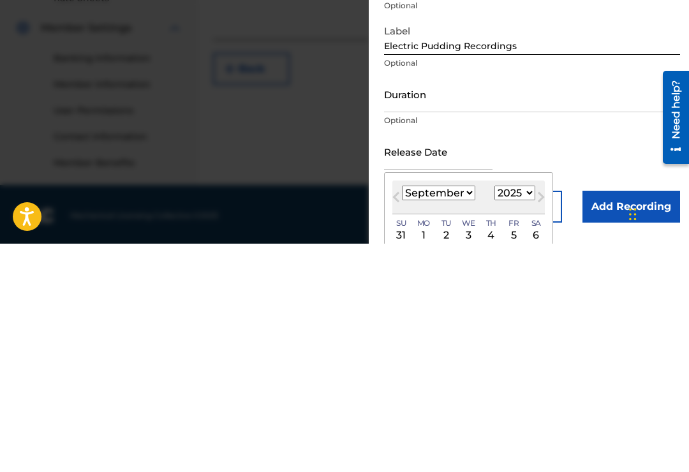
click at [551, 418] on button "Next Month" at bounding box center [541, 428] width 20 height 20
select select "9"
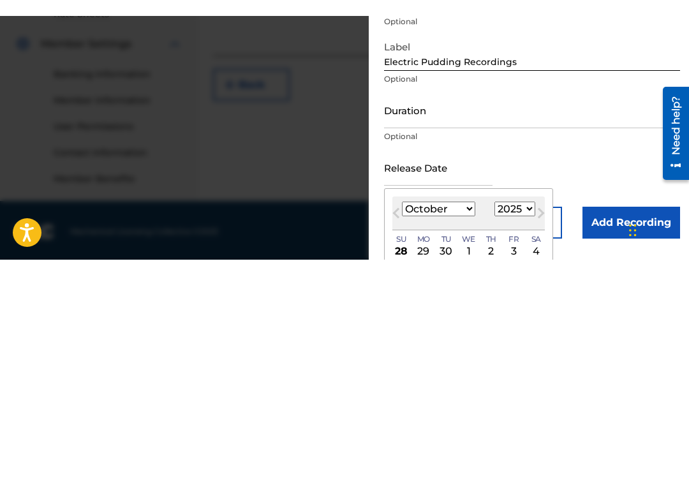
scroll to position [287, 0]
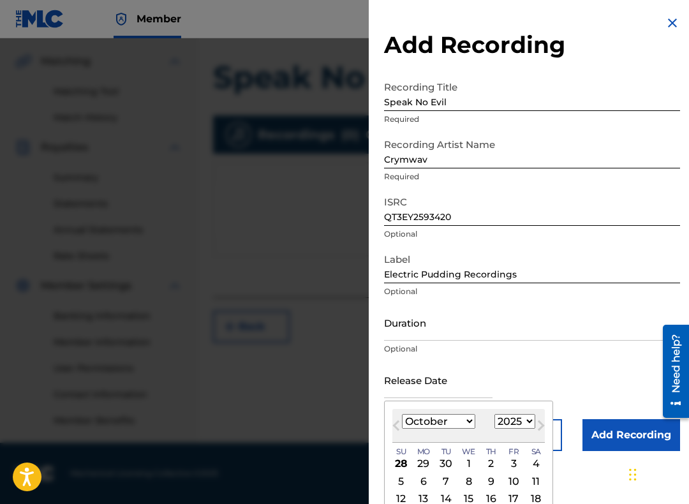
click at [521, 432] on div "3" at bounding box center [513, 463] width 15 height 15
type input "[DATE]"
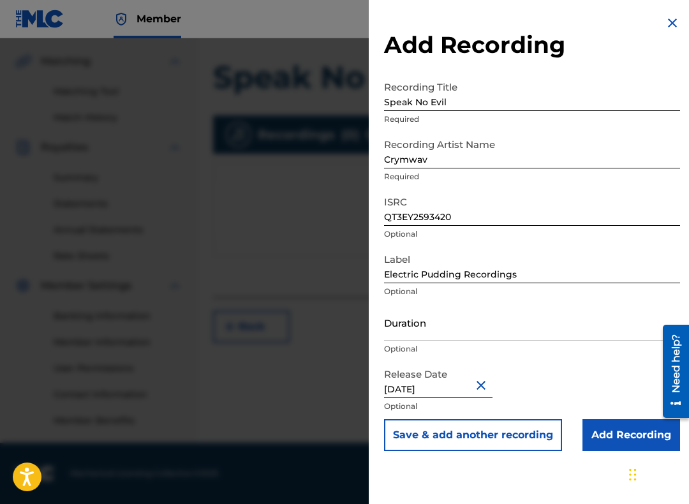
click at [621, 432] on input "Add Recording" at bounding box center [632, 435] width 98 height 32
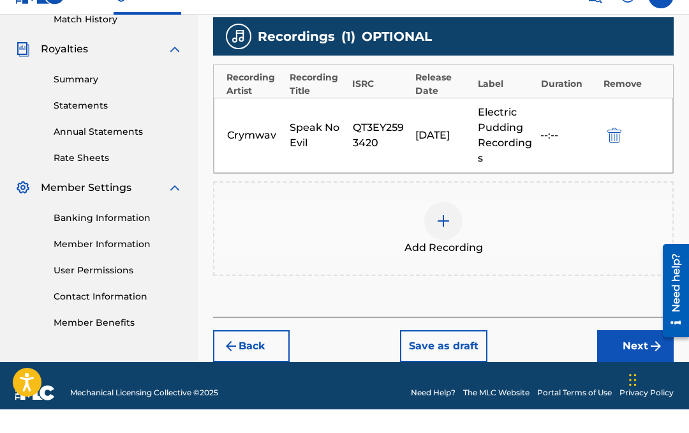
scroll to position [376, 0]
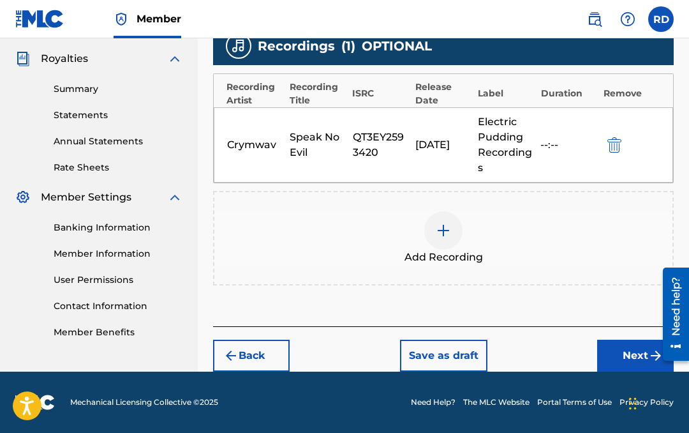
click at [637, 363] on button "Next" at bounding box center [635, 356] width 77 height 32
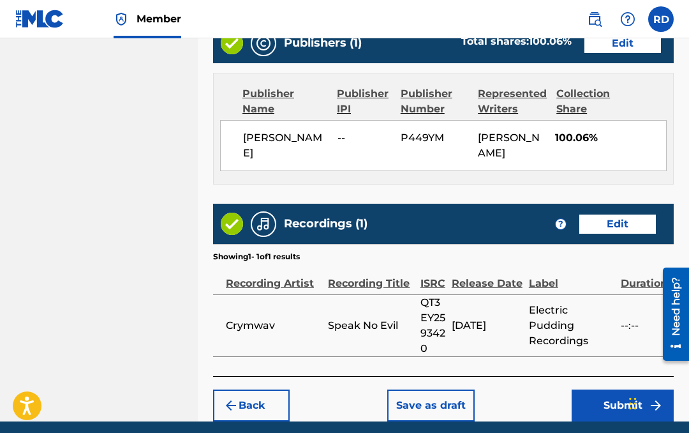
scroll to position [741, 0]
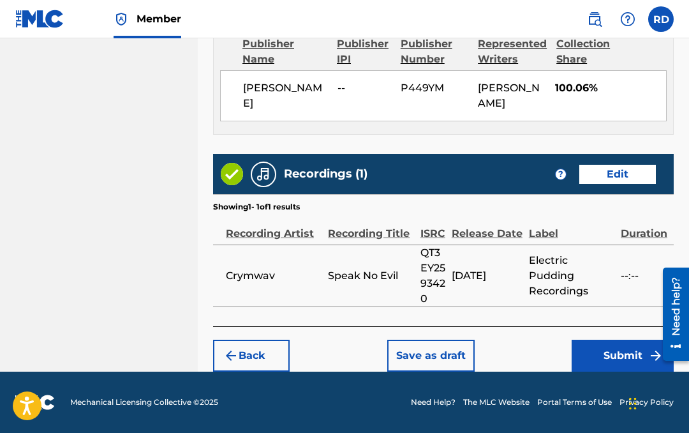
click at [622, 357] on button "Submit" at bounding box center [623, 356] width 102 height 32
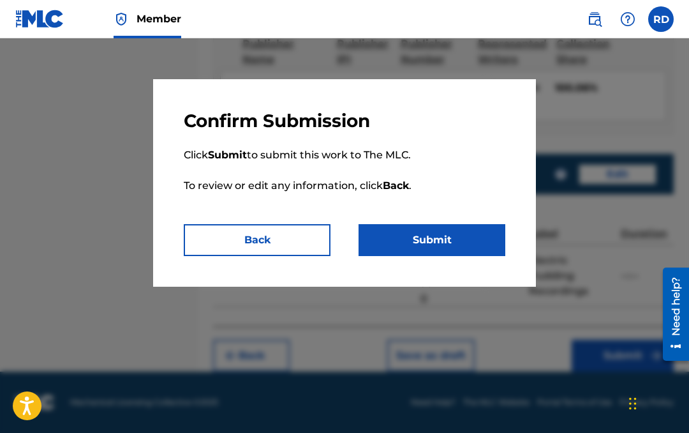
click at [448, 241] on button "Submit" at bounding box center [432, 240] width 147 height 32
click at [365, 310] on div at bounding box center [344, 254] width 689 height 433
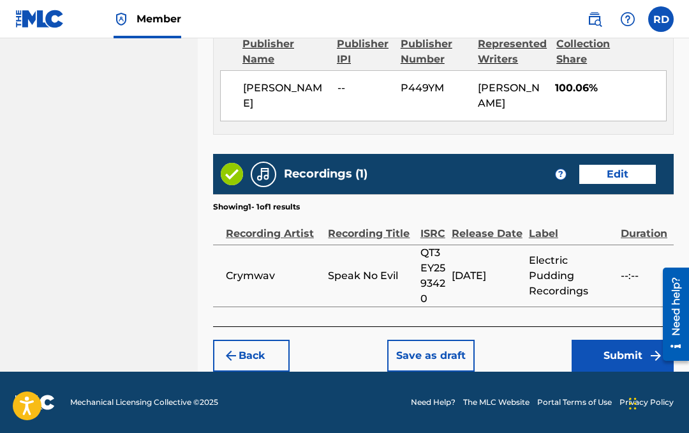
click at [438, 359] on button "Save as draft" at bounding box center [430, 356] width 87 height 32
